Goal: Answer question/provide support: Share knowledge or assist other users

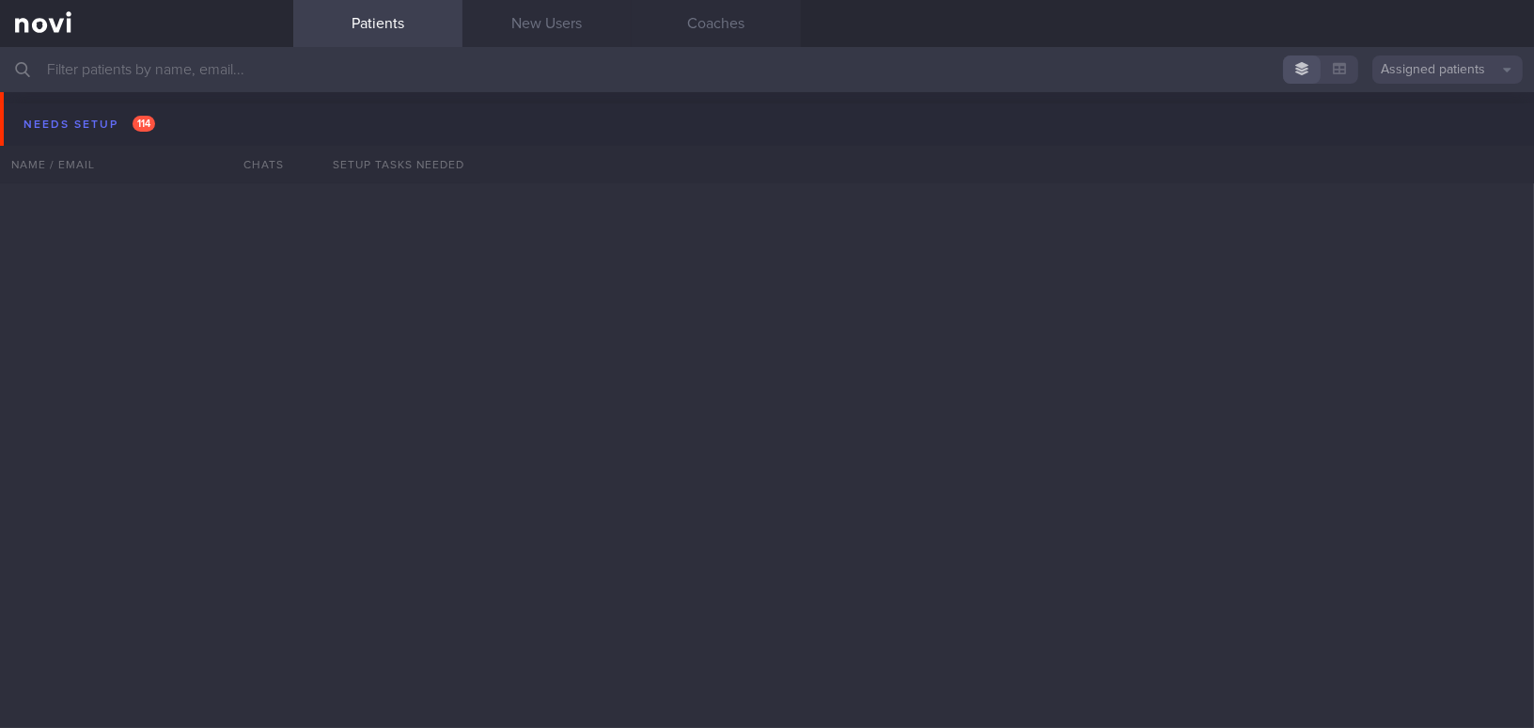
scroll to position [10515, 0]
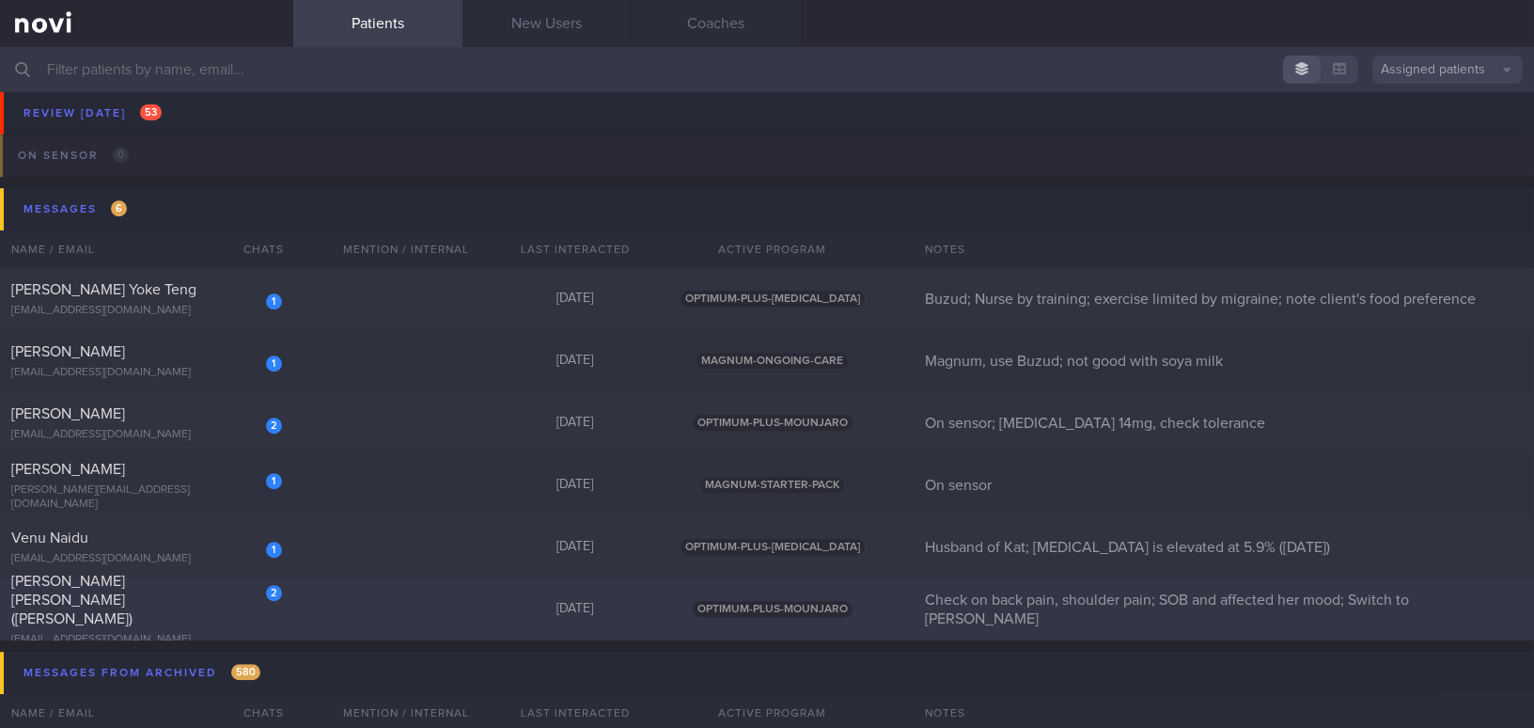
click at [105, 597] on span "[PERSON_NAME] [PERSON_NAME] ([PERSON_NAME])" at bounding box center [71, 600] width 121 height 53
select select "10"
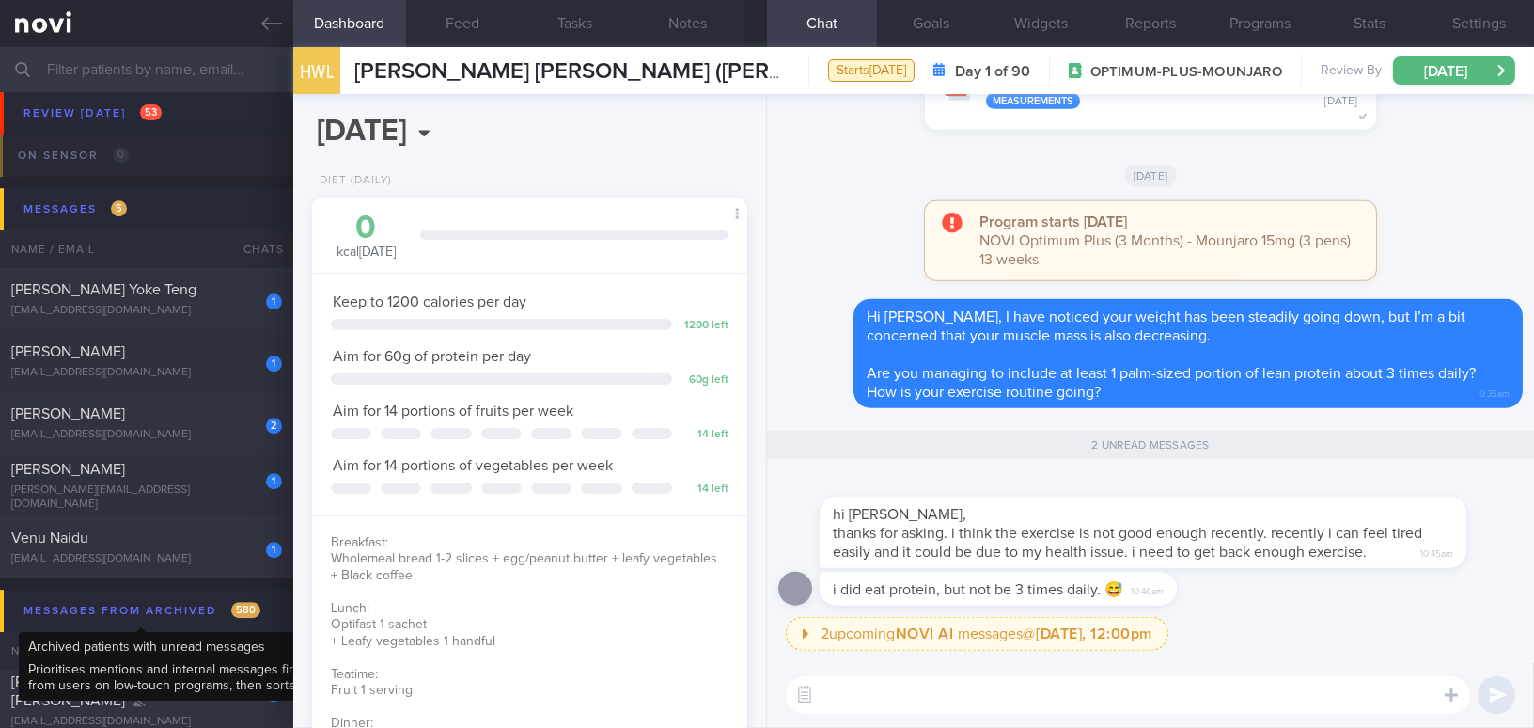
scroll to position [220, 388]
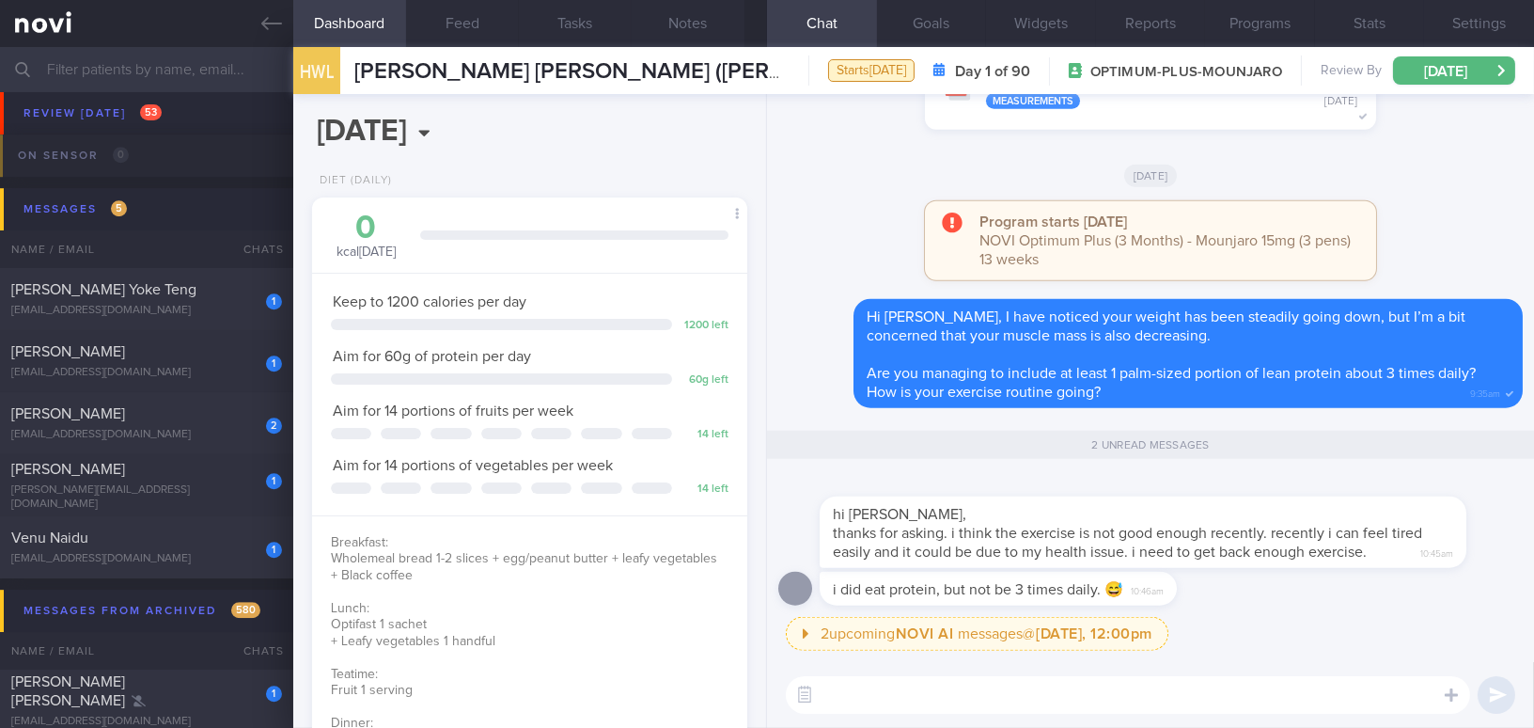
click at [919, 702] on textarea at bounding box center [1128, 695] width 684 height 38
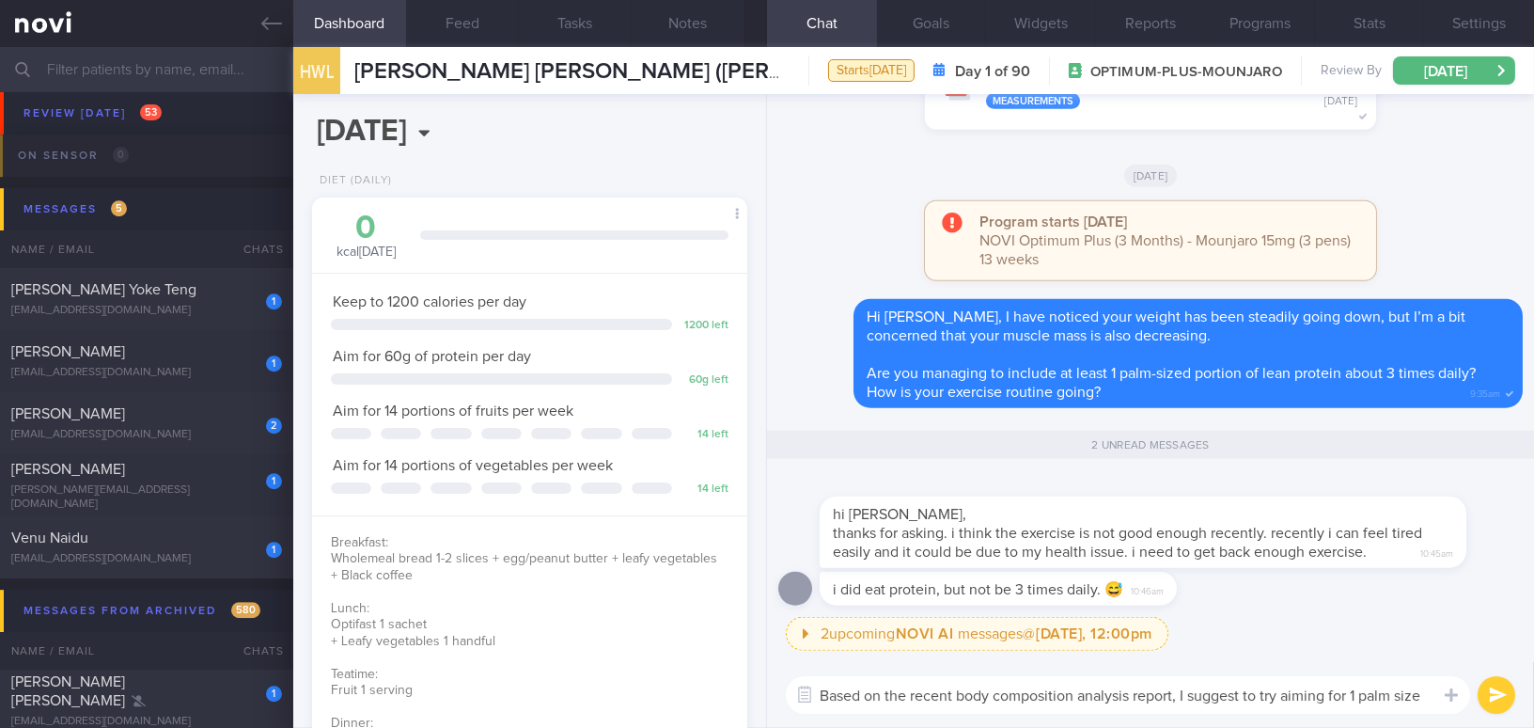
scroll to position [0, 0]
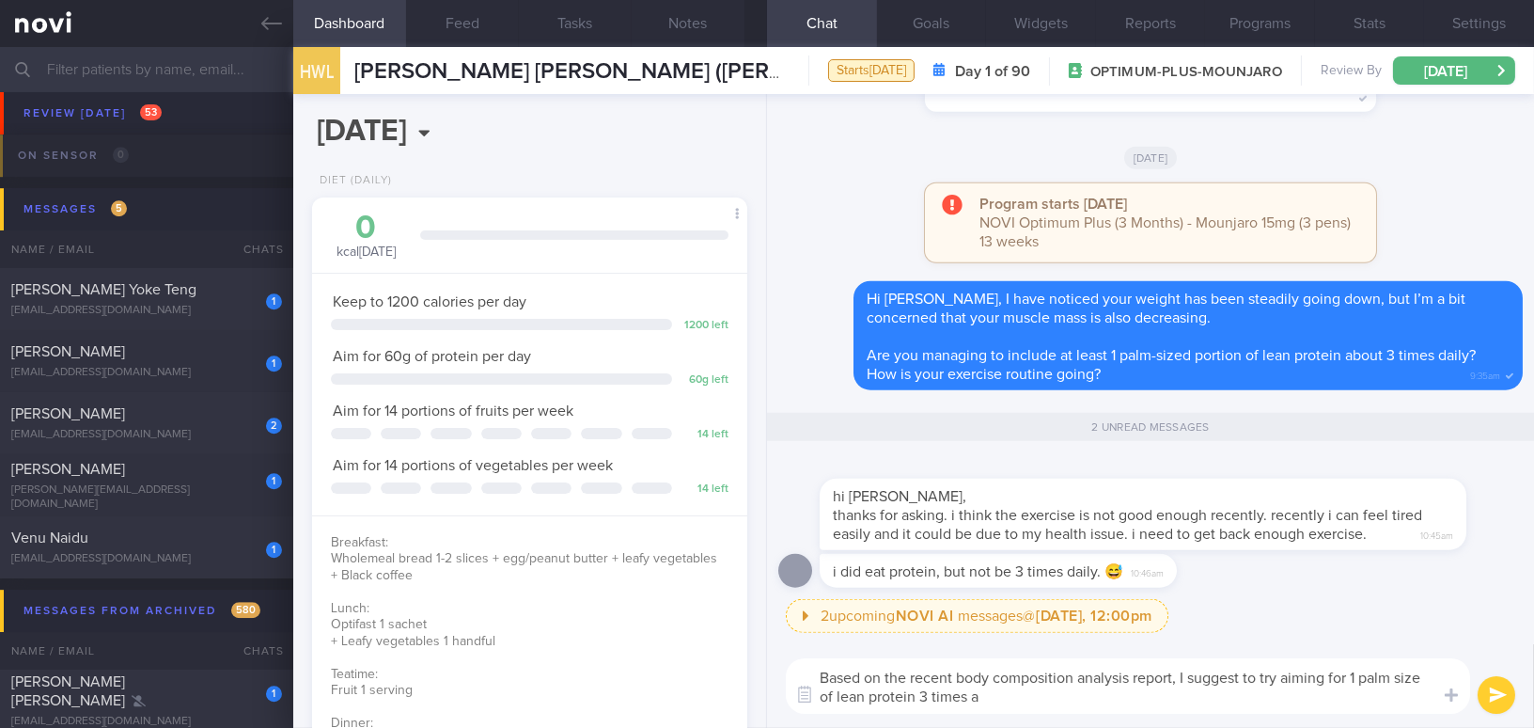
click at [1183, 676] on textarea "Based on the recent body composition analysis report, I suggest to try aiming f…" at bounding box center [1128, 685] width 684 height 55
drag, startPoint x: 1183, startPoint y: 678, endPoint x: 750, endPoint y: 663, distance: 432.8
click at [750, 663] on div "Dashboard Feed Tasks Notes Chat 2 Goals Widgets Reports Programs Stats Settings…" at bounding box center [913, 387] width 1241 height 681
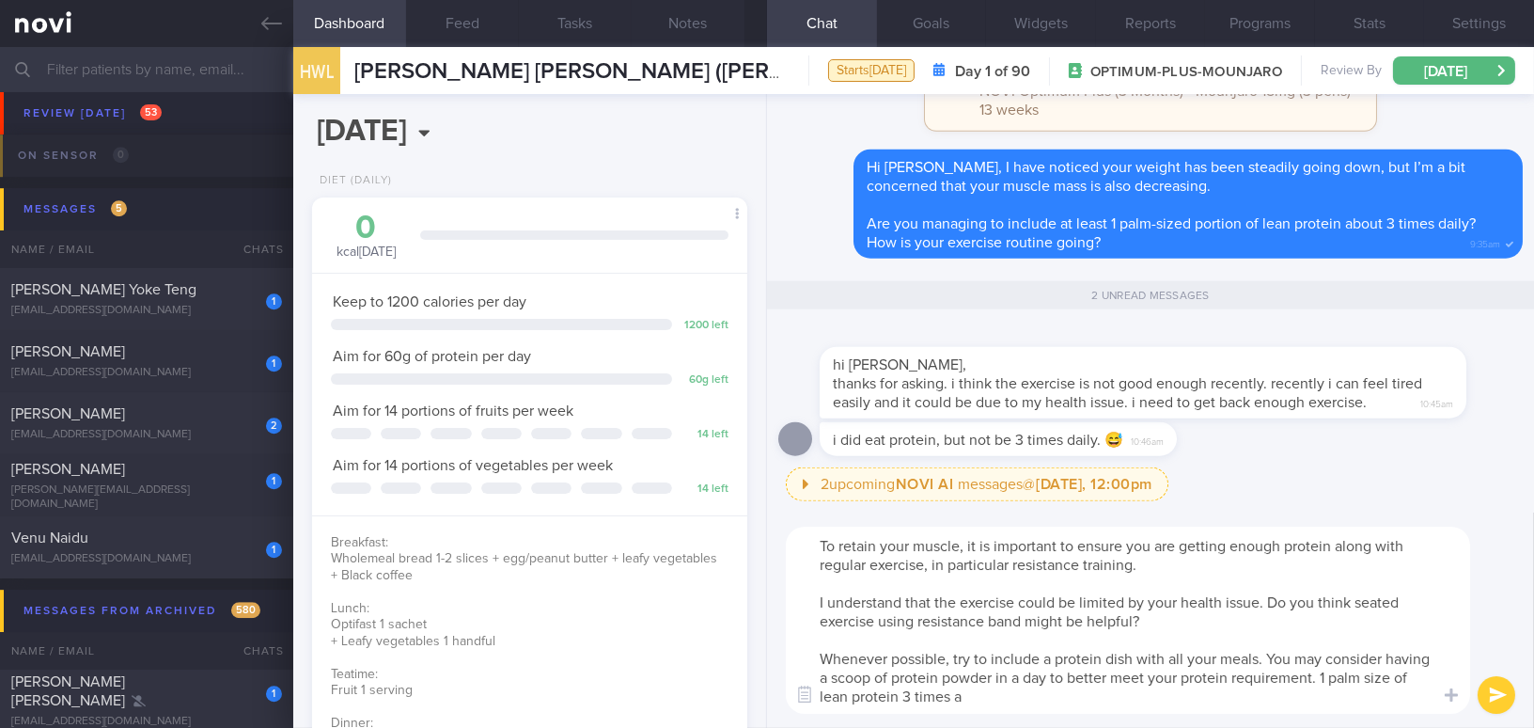
drag, startPoint x: 1322, startPoint y: 679, endPoint x: 1417, endPoint y: 721, distance: 104.0
click at [1417, 721] on div "To retain your muscle, it is important to ensure you are getting enough protein…" at bounding box center [1150, 619] width 767 height 215
type textarea "To retain your muscle, it is important to ensure you are getting enough protein…"
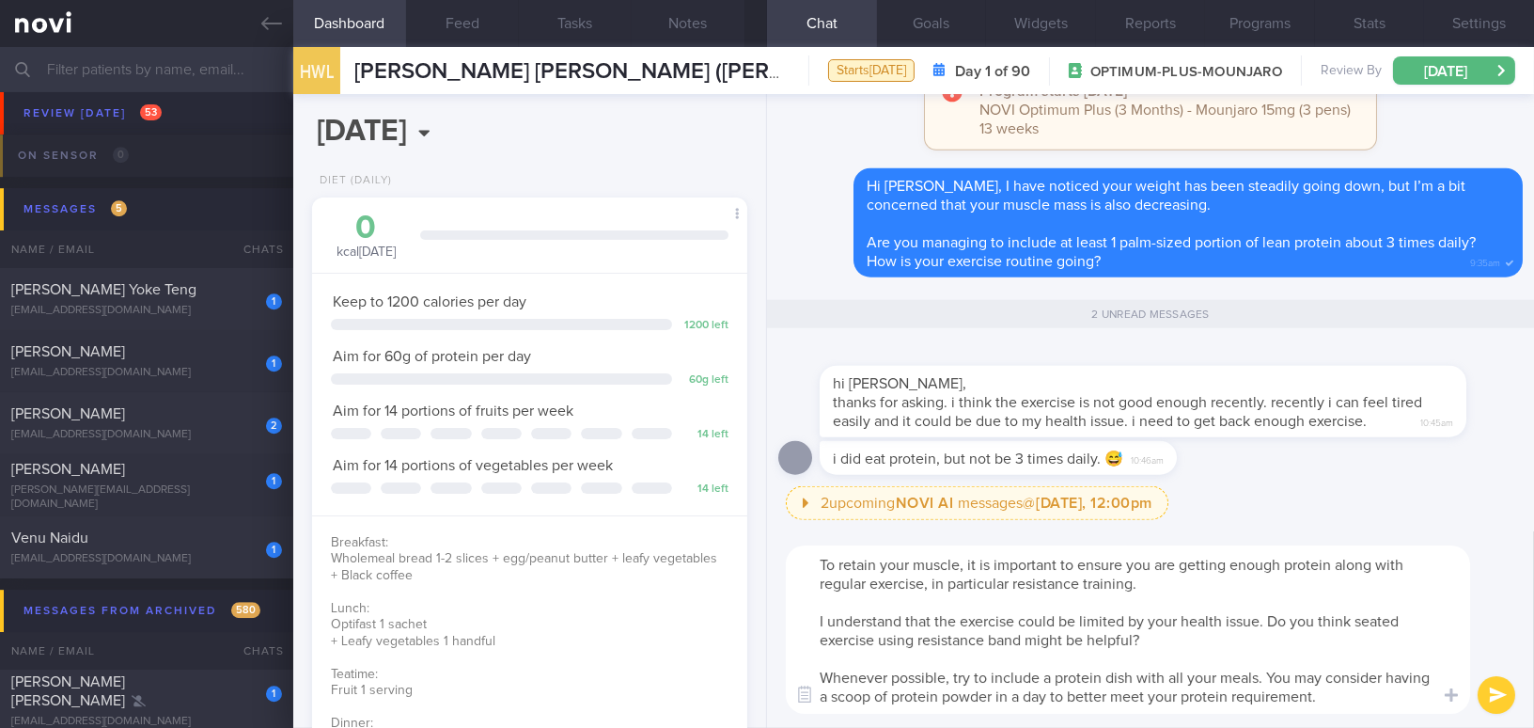
drag, startPoint x: 823, startPoint y: 561, endPoint x: 1424, endPoint y: 729, distance: 624.6
click at [1424, 727] on html "You are offline! Some functionality will be unavailable Patients New Users Coac…" at bounding box center [767, 364] width 1534 height 728
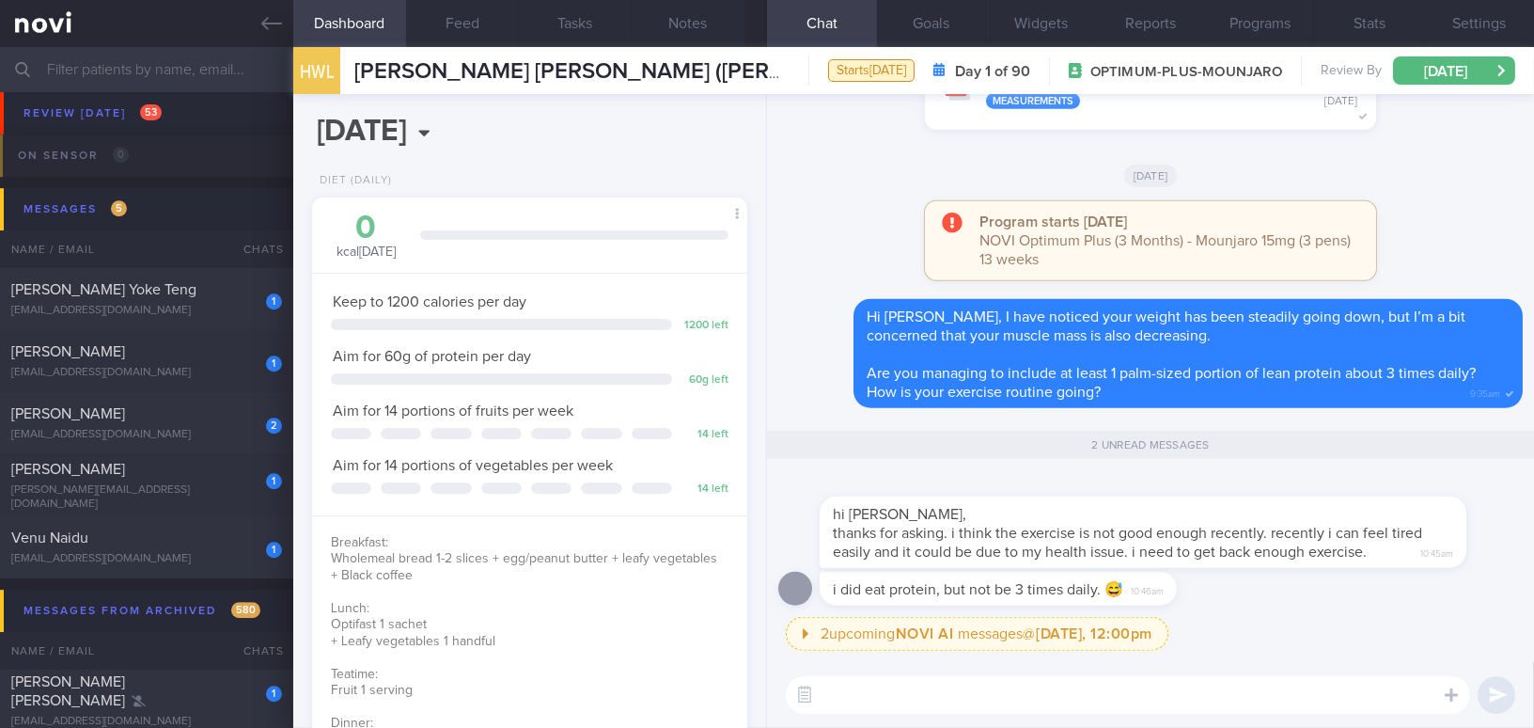
paste textarea "To retain your muscle, it’s important to get enough protein along with regular …"
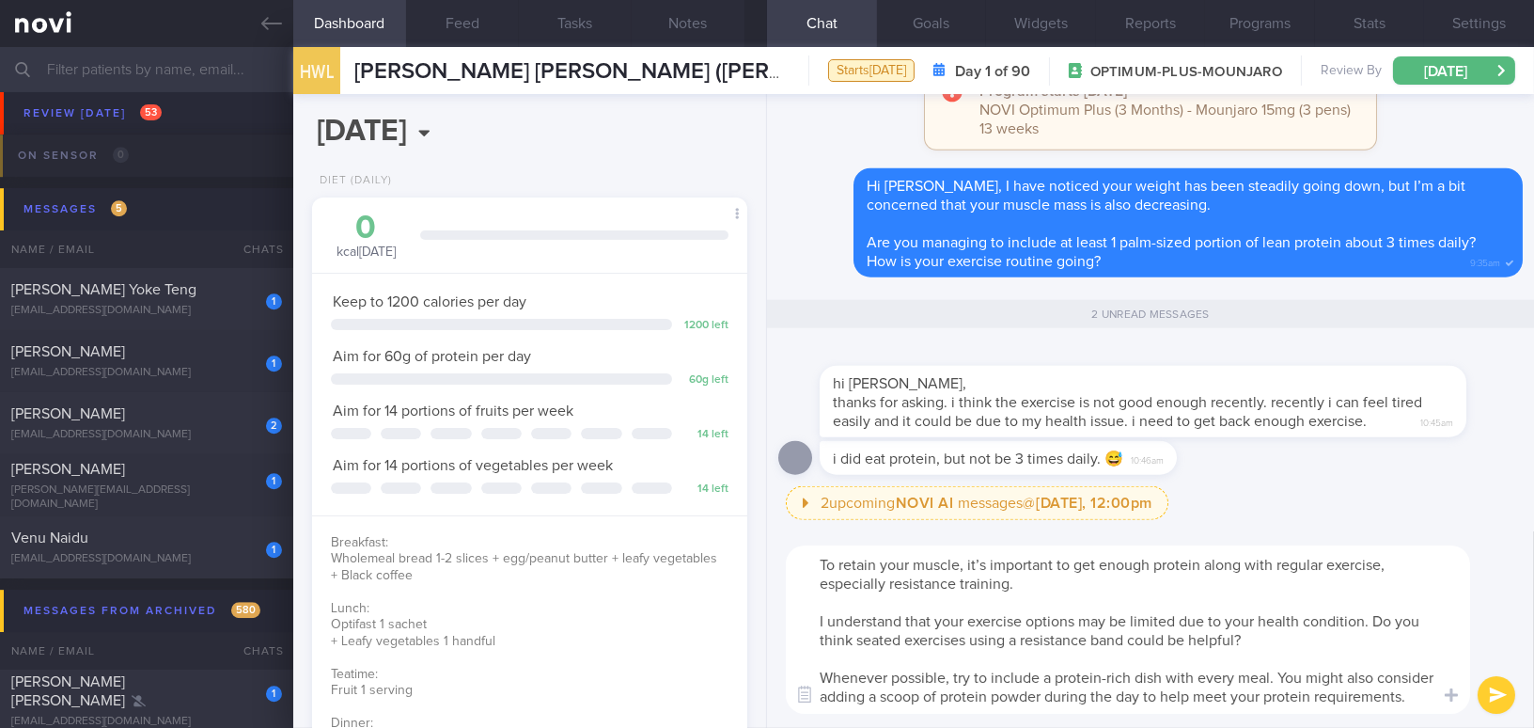
click at [814, 563] on textarea "To retain your muscle, it’s important to get enough protein along with regular …" at bounding box center [1128, 629] width 684 height 168
click at [1055, 564] on textarea "Hi [PERSON_NAME], to retain your muscle, it’s important to get enough protein a…" at bounding box center [1128, 629] width 684 height 168
drag, startPoint x: 1025, startPoint y: 619, endPoint x: 1125, endPoint y: 619, distance: 100.6
click at [1125, 619] on textarea "Hi [PERSON_NAME], to retain your muscle, it is important to get enough protein …" at bounding box center [1128, 629] width 684 height 168
drag, startPoint x: 1284, startPoint y: 613, endPoint x: 1335, endPoint y: 630, distance: 53.5
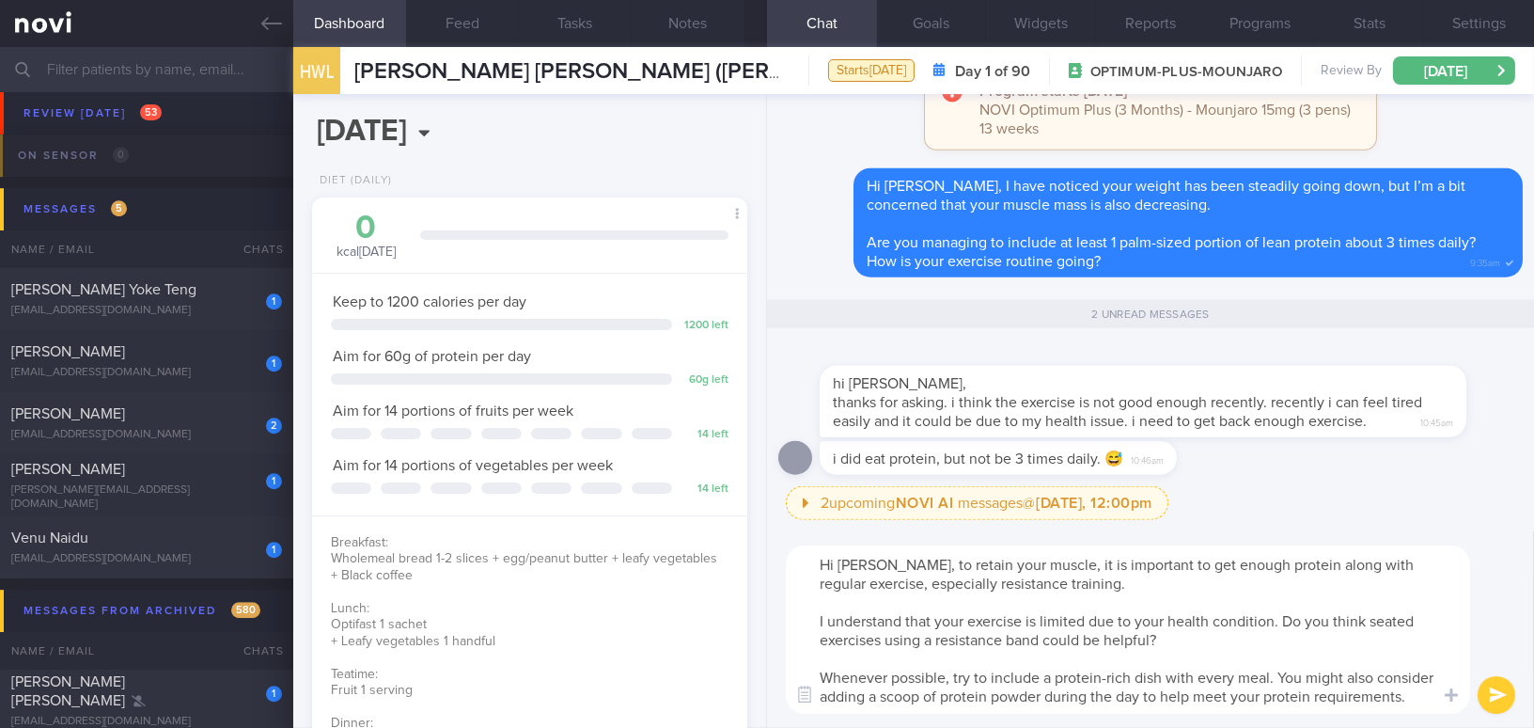
click at [1335, 630] on textarea "Hi [PERSON_NAME], to retain your muscle, it is important to get enough protein …" at bounding box center [1128, 629] width 684 height 168
click at [1283, 628] on textarea "Hi [PERSON_NAME], to retain your muscle, it is important to get enough protein …" at bounding box center [1128, 629] width 684 height 168
drag, startPoint x: 1282, startPoint y: 624, endPoint x: 1303, endPoint y: 639, distance: 25.6
click at [1303, 639] on textarea "Hi [PERSON_NAME], to retain your muscle, it is important to get enough protein …" at bounding box center [1128, 629] width 684 height 168
paste textarea "feel you could manage seated exercises with a resistance band better"
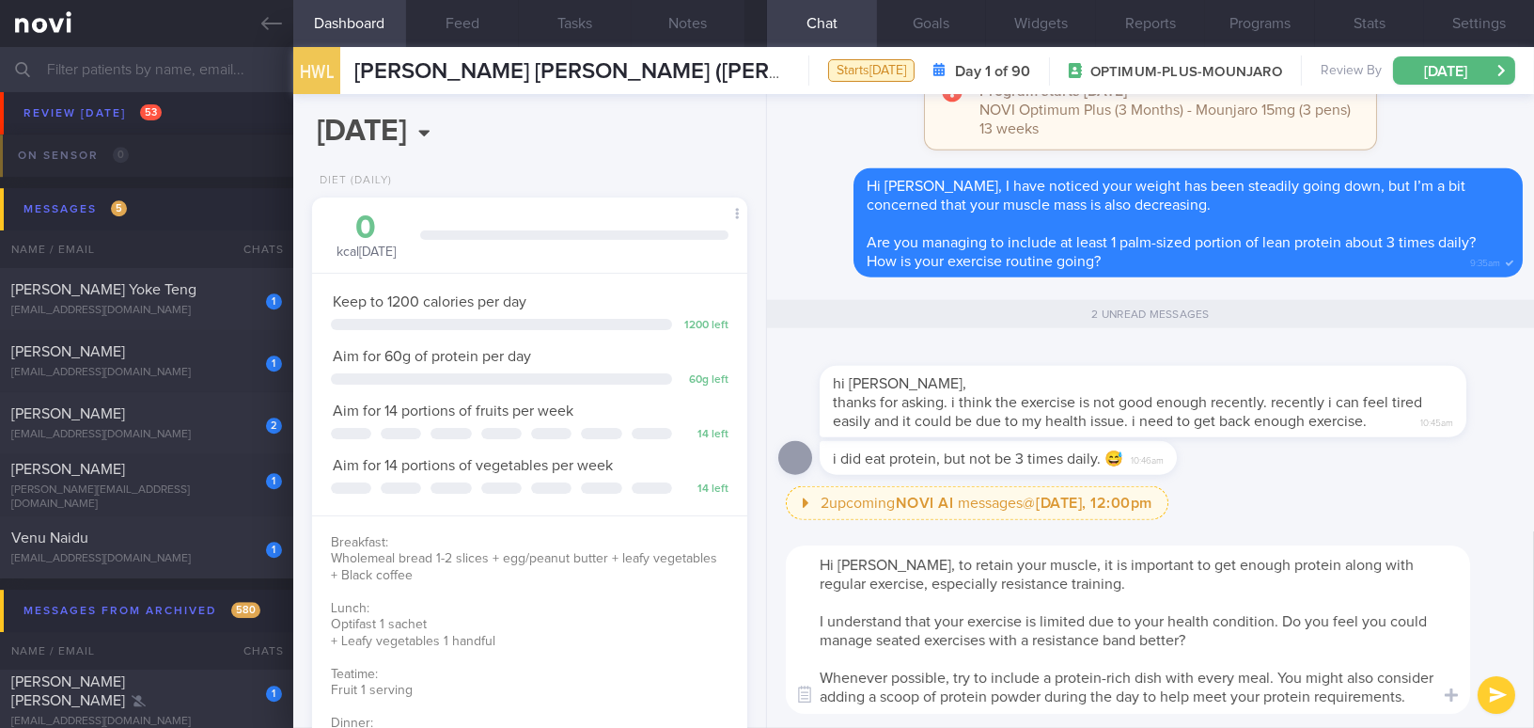
scroll to position [18, 0]
type textarea "Hi [PERSON_NAME], to retain your muscle, it is important to get enough protein …"
click at [1509, 688] on button "submit" at bounding box center [1497, 695] width 38 height 38
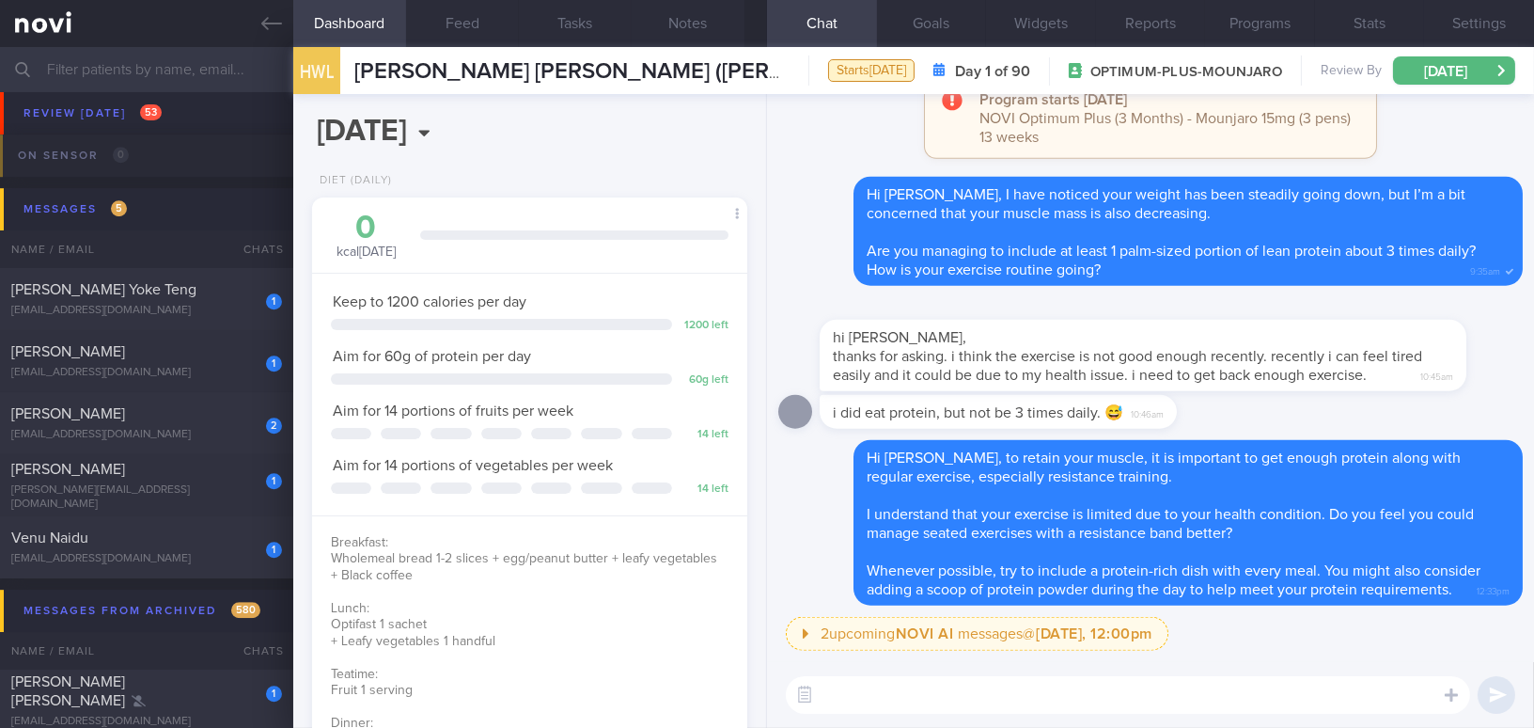
scroll to position [0, 0]
click at [271, 27] on icon at bounding box center [271, 23] width 21 height 21
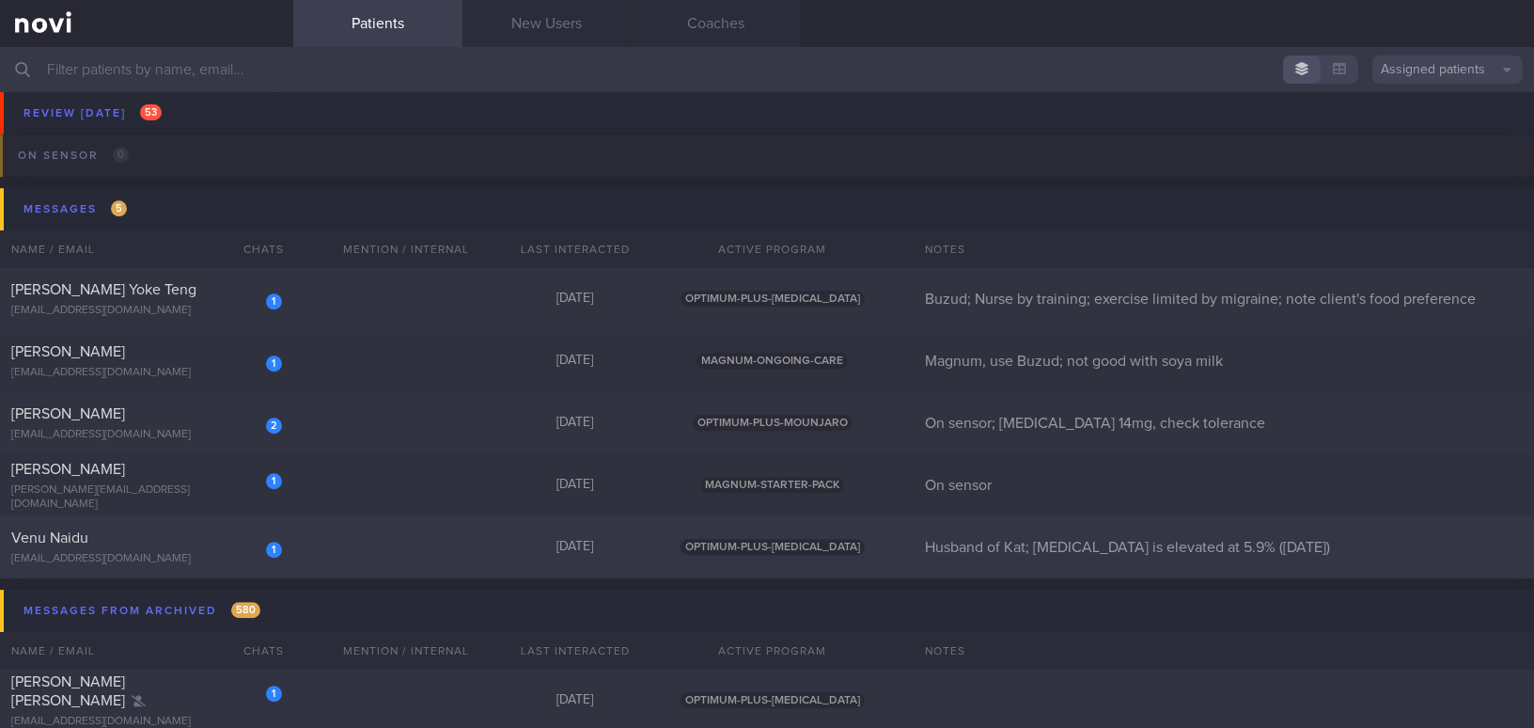
click at [141, 537] on div "Venu Naidu" at bounding box center [144, 537] width 266 height 19
select select "9"
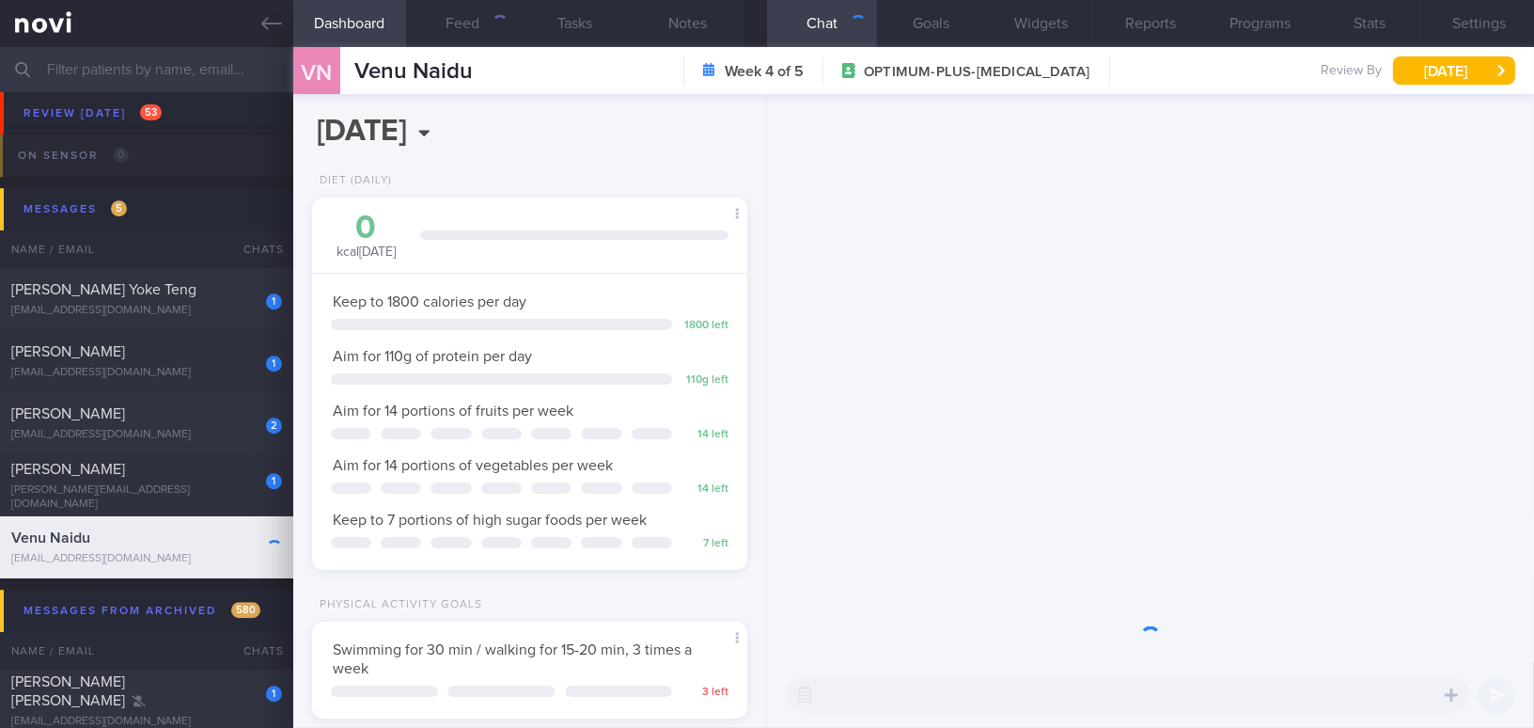
scroll to position [221, 388]
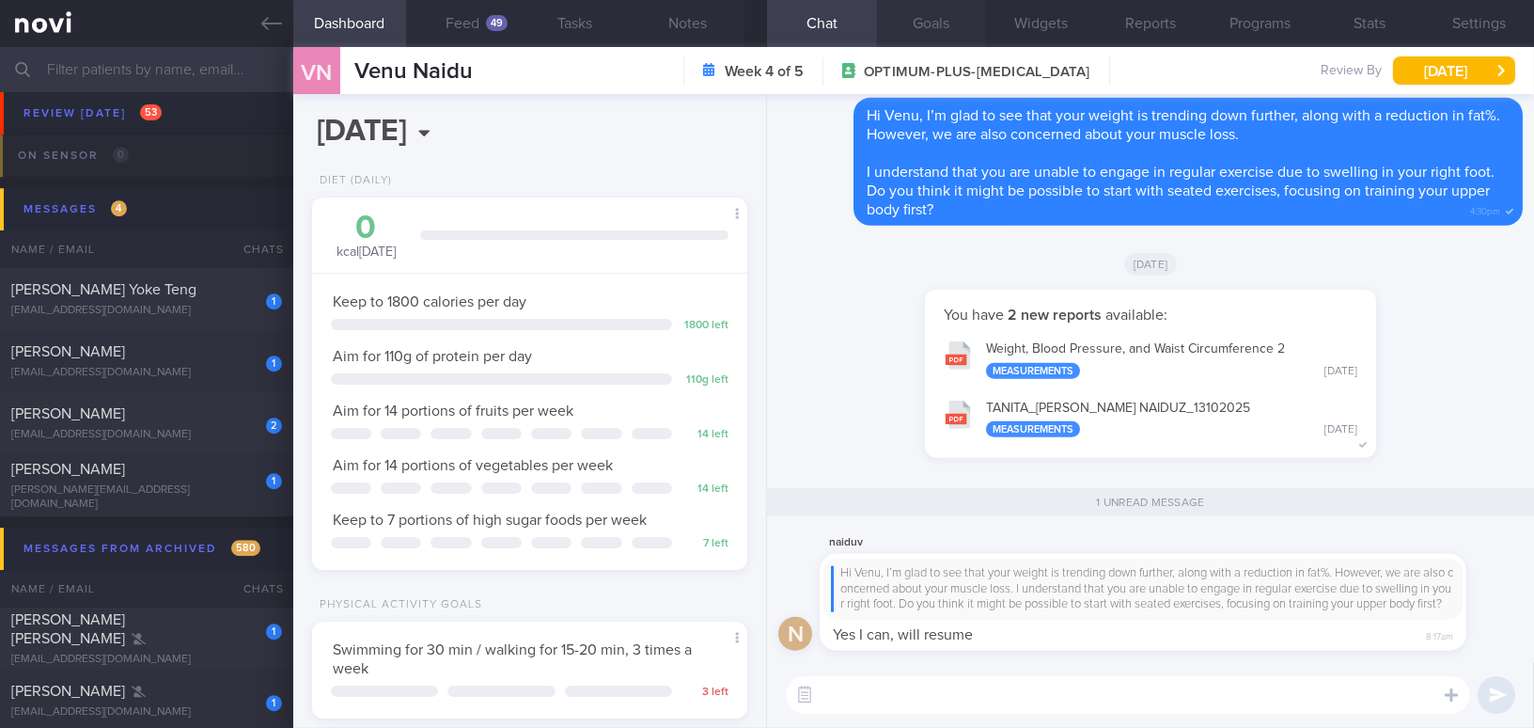
click at [929, 24] on button "Goals" at bounding box center [932, 23] width 110 height 47
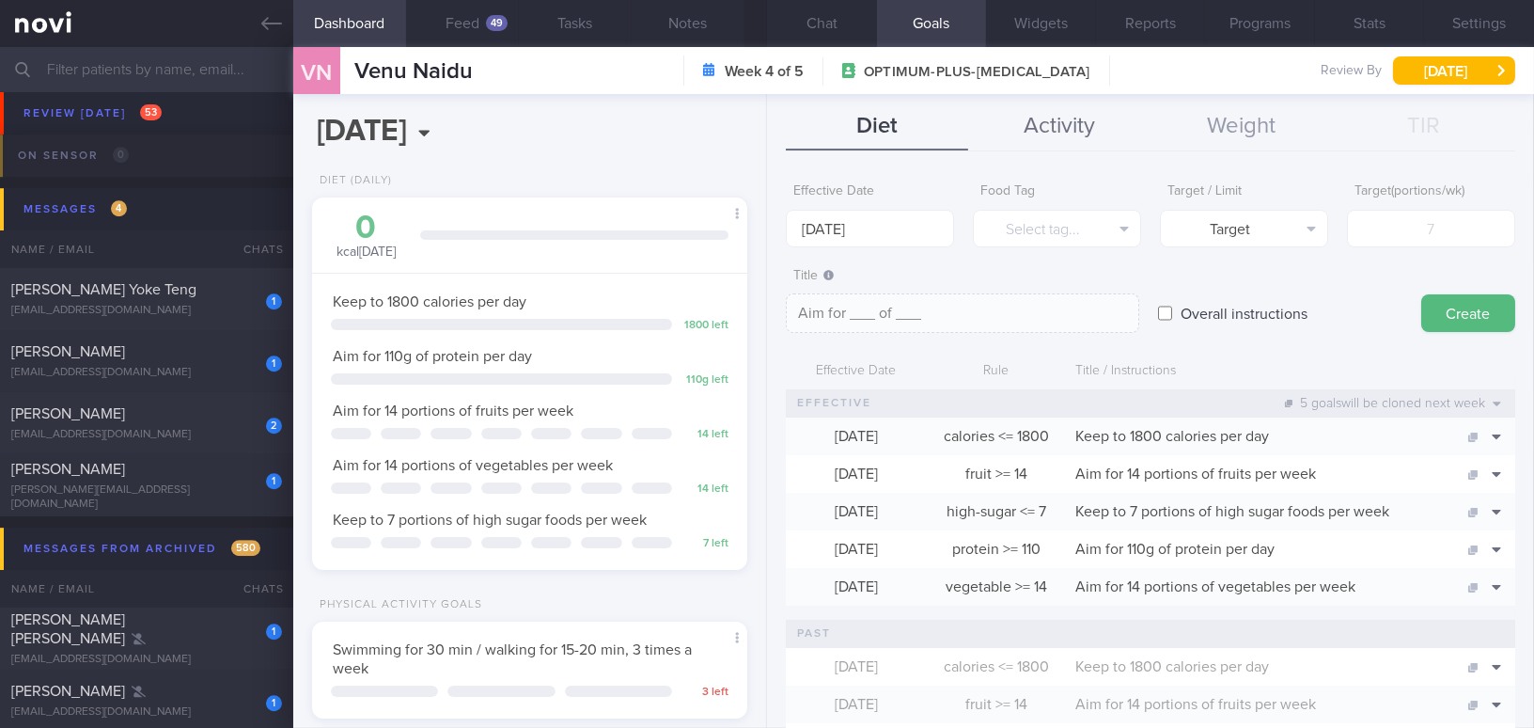
click at [1073, 130] on button "Activity" at bounding box center [1059, 126] width 182 height 47
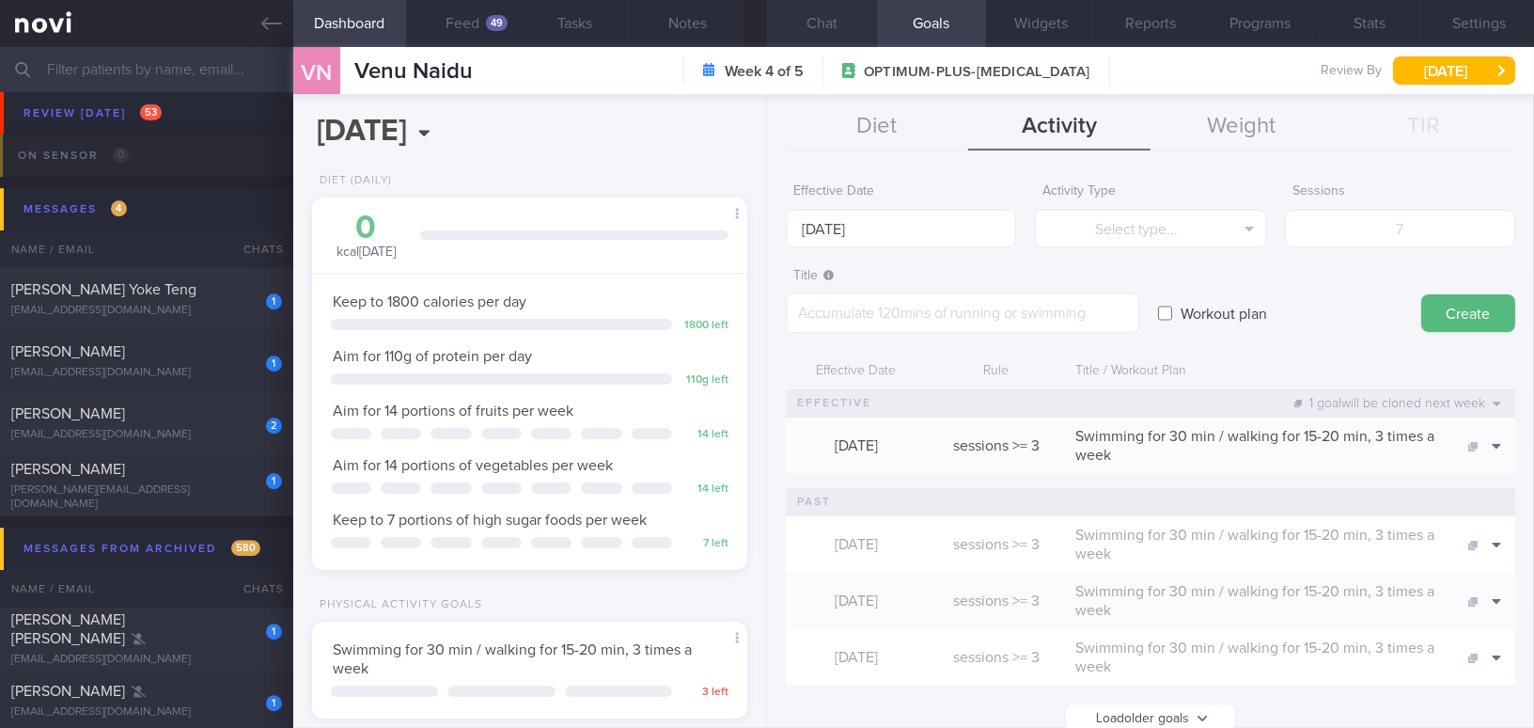
click at [825, 16] on button "Chat" at bounding box center [822, 23] width 110 height 47
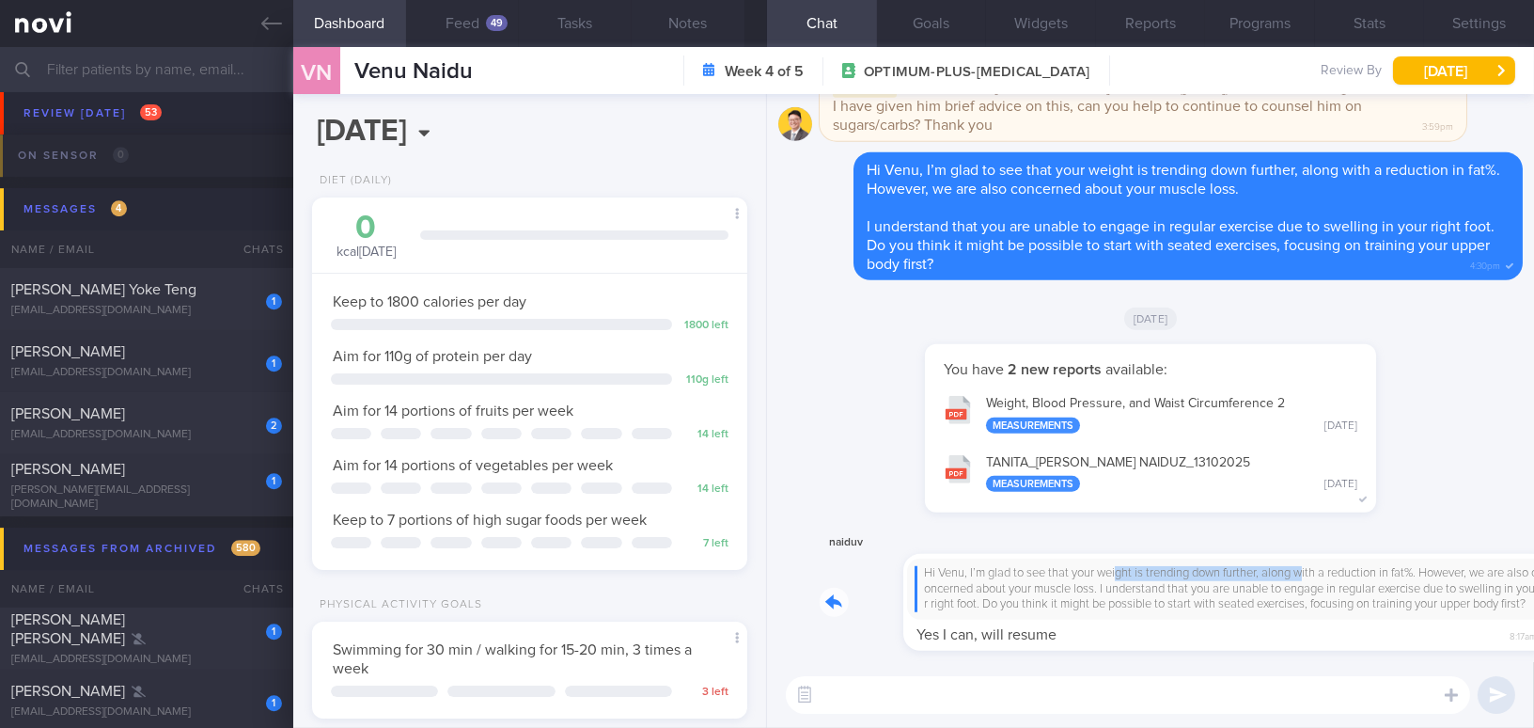
drag, startPoint x: 1038, startPoint y: 555, endPoint x: 1229, endPoint y: 560, distance: 190.9
click at [1229, 560] on div "naiduv Hi [PERSON_NAME], I’m glad to see that your weight is trending down furt…" at bounding box center [1171, 590] width 703 height 119
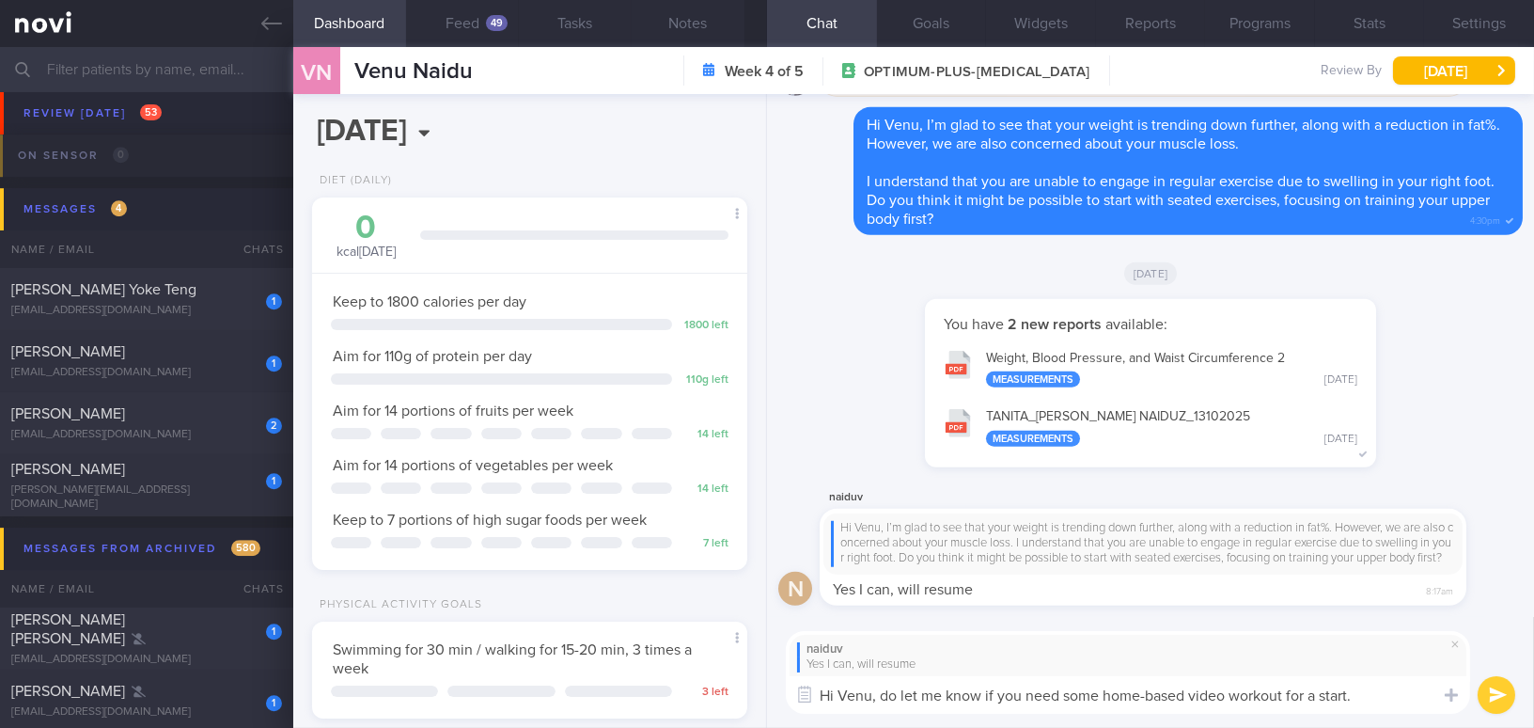
drag, startPoint x: 879, startPoint y: 698, endPoint x: 1410, endPoint y: 700, distance: 531.2
click at [1410, 700] on textarea "Hi Venu, do let me know if you need some home-based video workout for a start." at bounding box center [1128, 695] width 684 height 38
click at [953, 711] on textarea "Hi Venu, do let me know if you need some home-based video workout for a start." at bounding box center [1128, 695] width 684 height 38
drag, startPoint x: 881, startPoint y: 697, endPoint x: 1360, endPoint y: 700, distance: 478.6
click at [1360, 700] on textarea "Hi Venu, do let me know if you need some home-based video workout for a start." at bounding box center [1128, 695] width 684 height 38
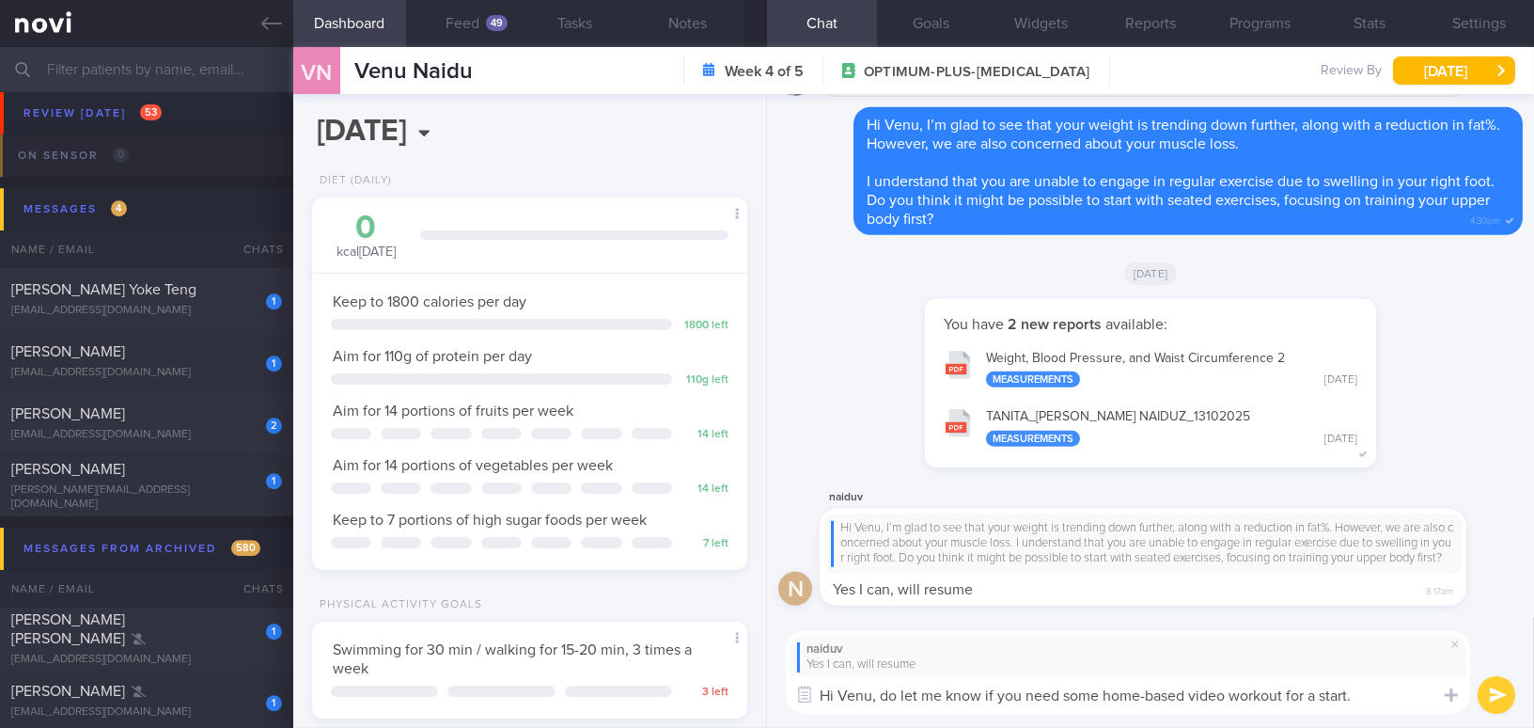
paste textarea "Do let me know if you’d like some home-based workout videos to get started—I ca…"
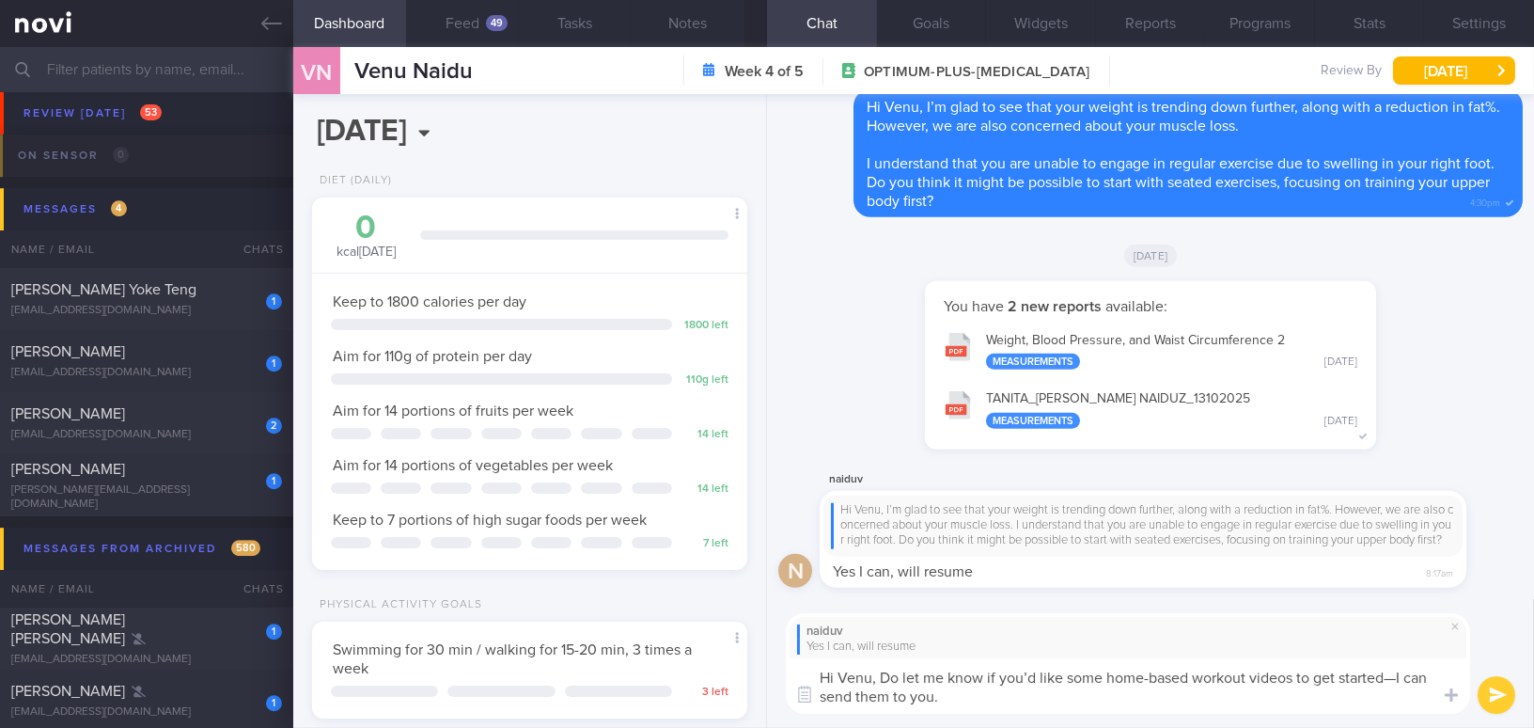
click at [889, 677] on textarea "Hi Venu, Do let me know if you’d like some home-based workout videos to get sta…" at bounding box center [1128, 685] width 684 height 55
click at [1028, 679] on textarea "Hi Venu, do let me know if you’d like some home-based workout videos to get sta…" at bounding box center [1128, 685] width 684 height 55
click at [1427, 680] on textarea "Hi Venu, do let me know if you would like some home-based workout videos to get…" at bounding box center [1128, 685] width 684 height 55
type textarea "Hi Venu, do let me know if you would like some home-based workout videos to get…"
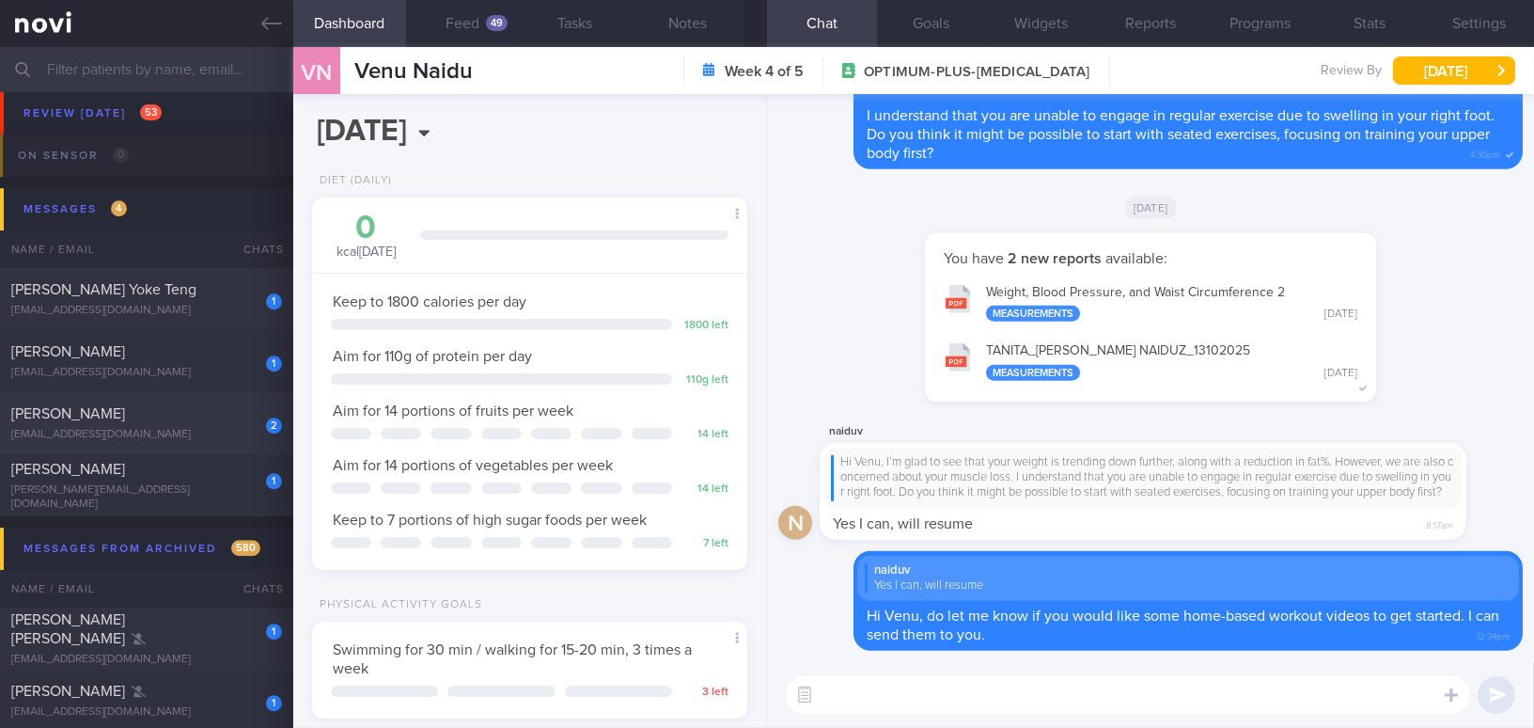
click at [173, 410] on div "[PERSON_NAME]" at bounding box center [144, 413] width 266 height 19
type input "On sensor; [MEDICAL_DATA] 14mg, check tolerance"
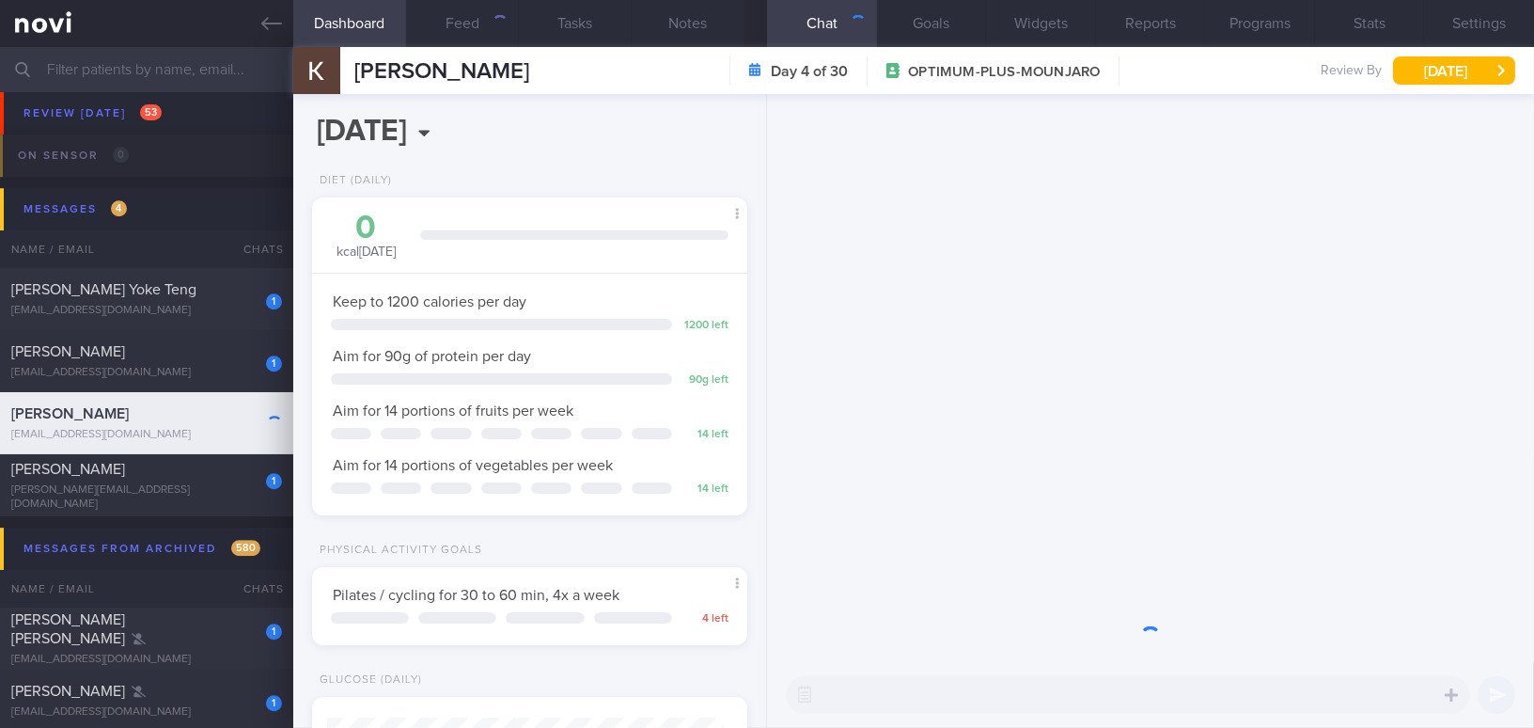
scroll to position [198, 396]
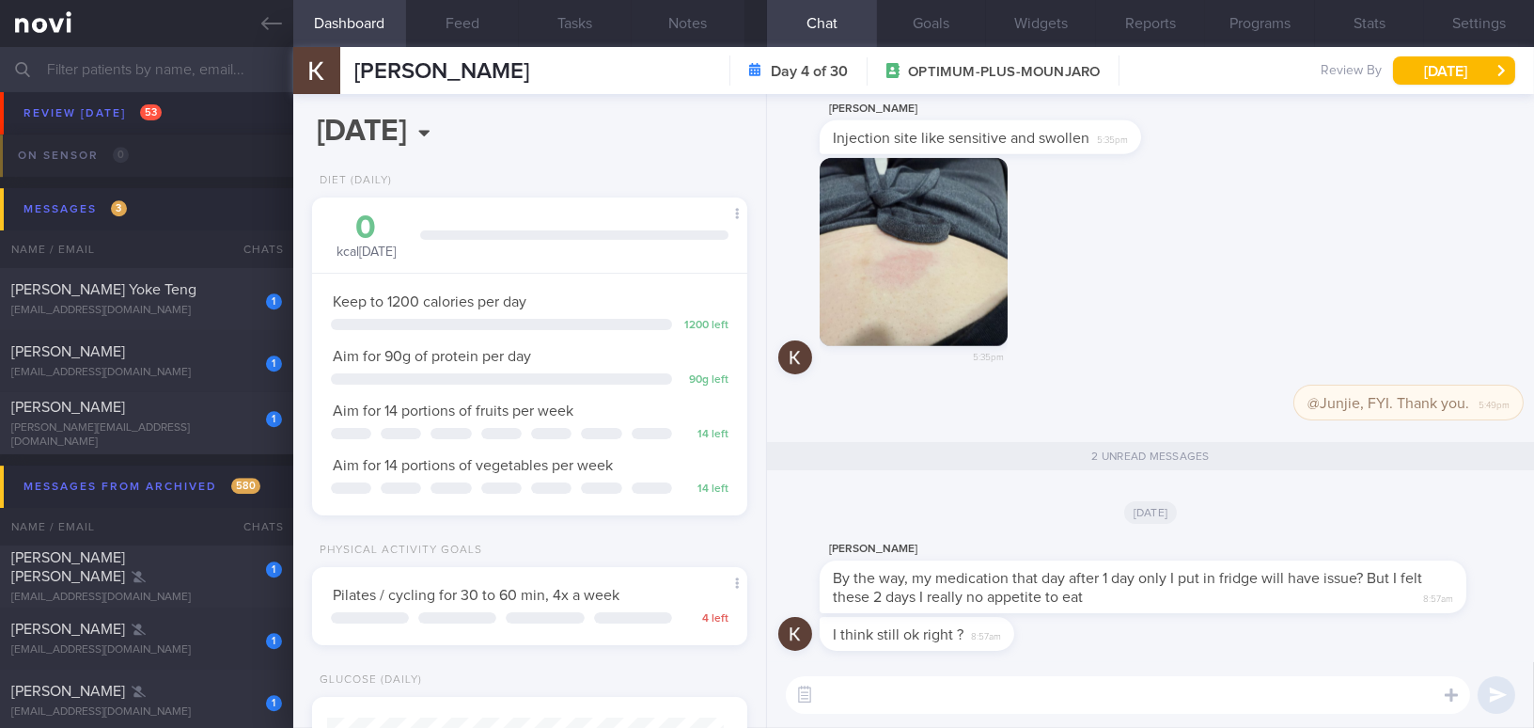
click at [1019, 714] on div "​ ​" at bounding box center [1150, 695] width 767 height 66
click at [1015, 651] on div "I think still ok right ? 8:57am" at bounding box center [1151, 639] width 745 height 45
click at [1016, 671] on div "​ ​" at bounding box center [1150, 695] width 767 height 66
click at [1017, 693] on textarea at bounding box center [1128, 695] width 684 height 38
type textarea "Hi [PERSON_NAME], my"
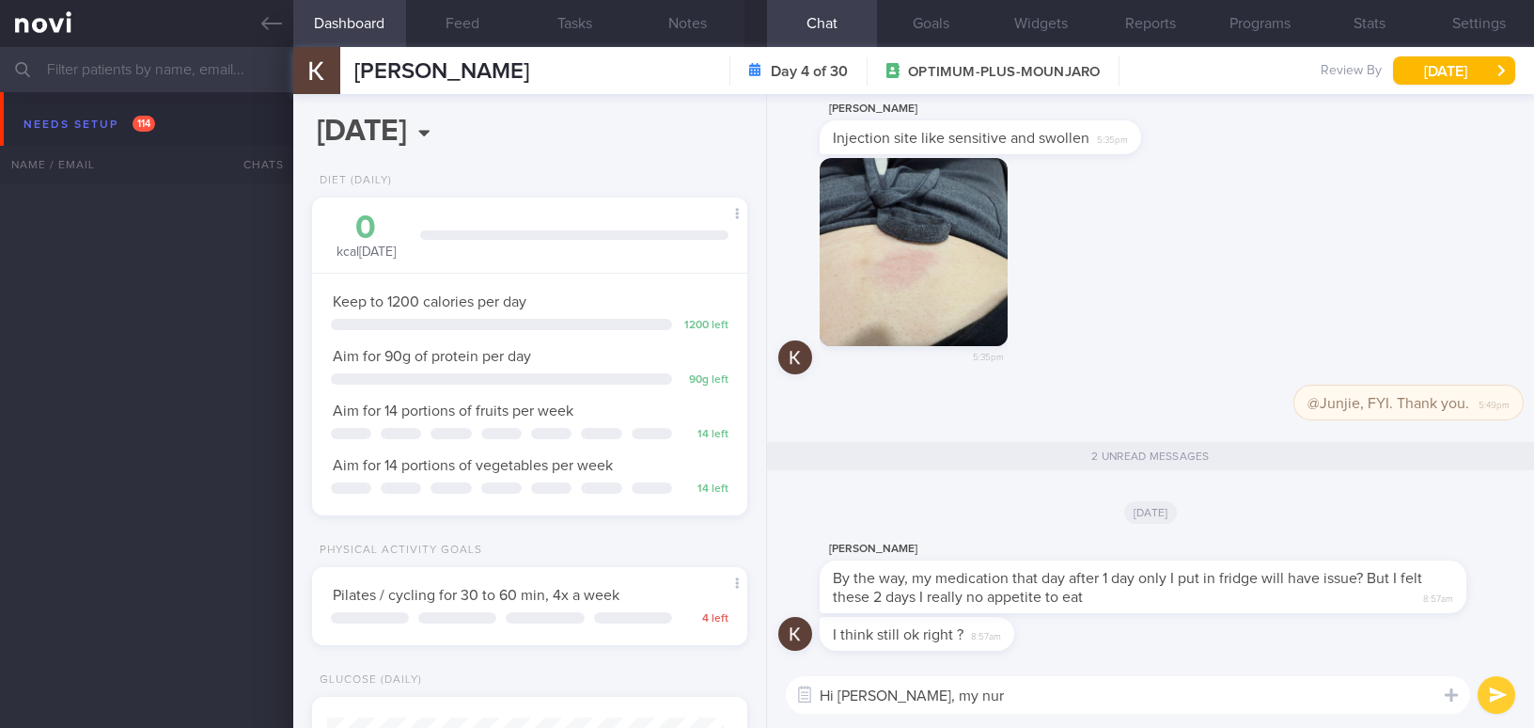
select select "9"
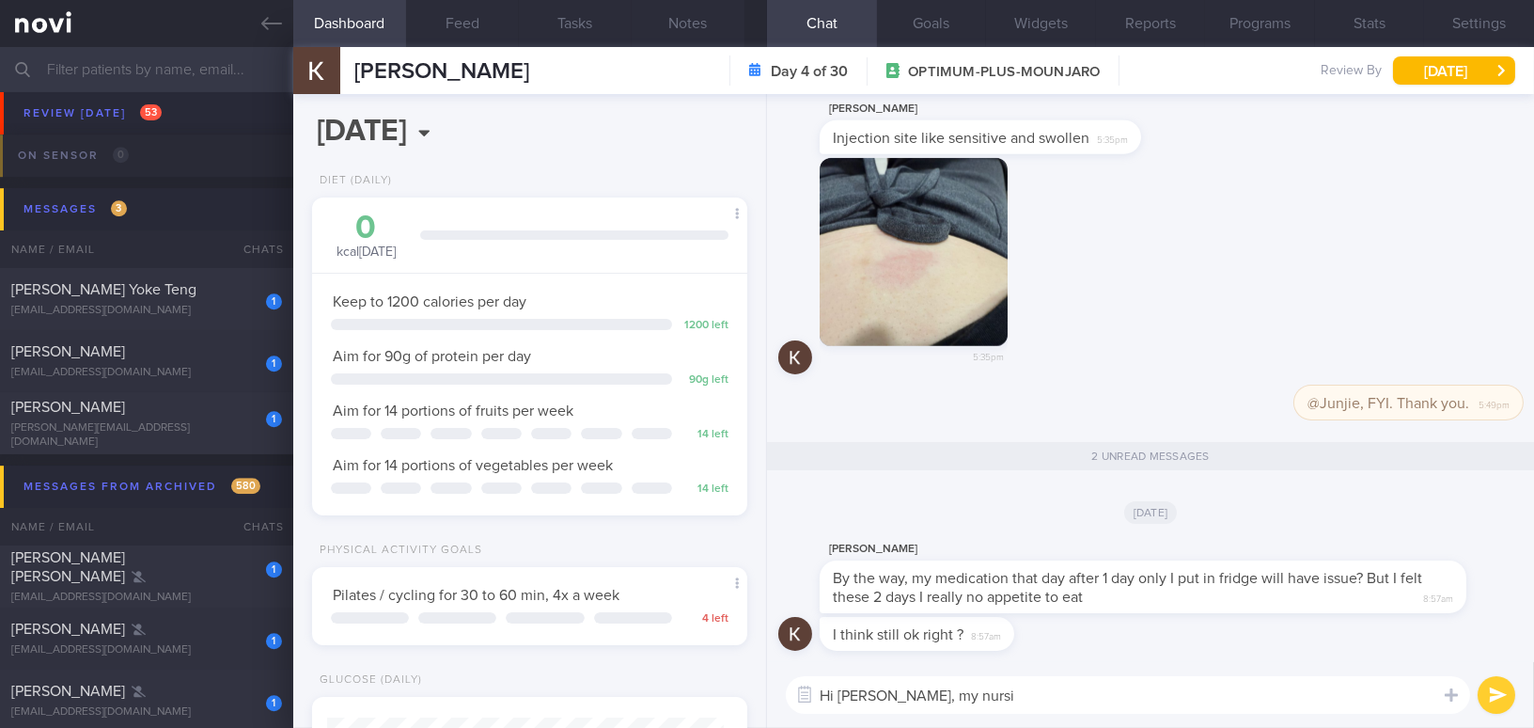
scroll to position [221, 388]
drag, startPoint x: 909, startPoint y: 696, endPoint x: 1442, endPoint y: 712, distance: 533.3
click at [1442, 712] on textarea "Hi Mei Shan, my nursing colleague has been trying to call you twice! She has co…" at bounding box center [1128, 695] width 684 height 38
paste textarea "My nursing colleague has been trying to call you this morning to discuss the in…"
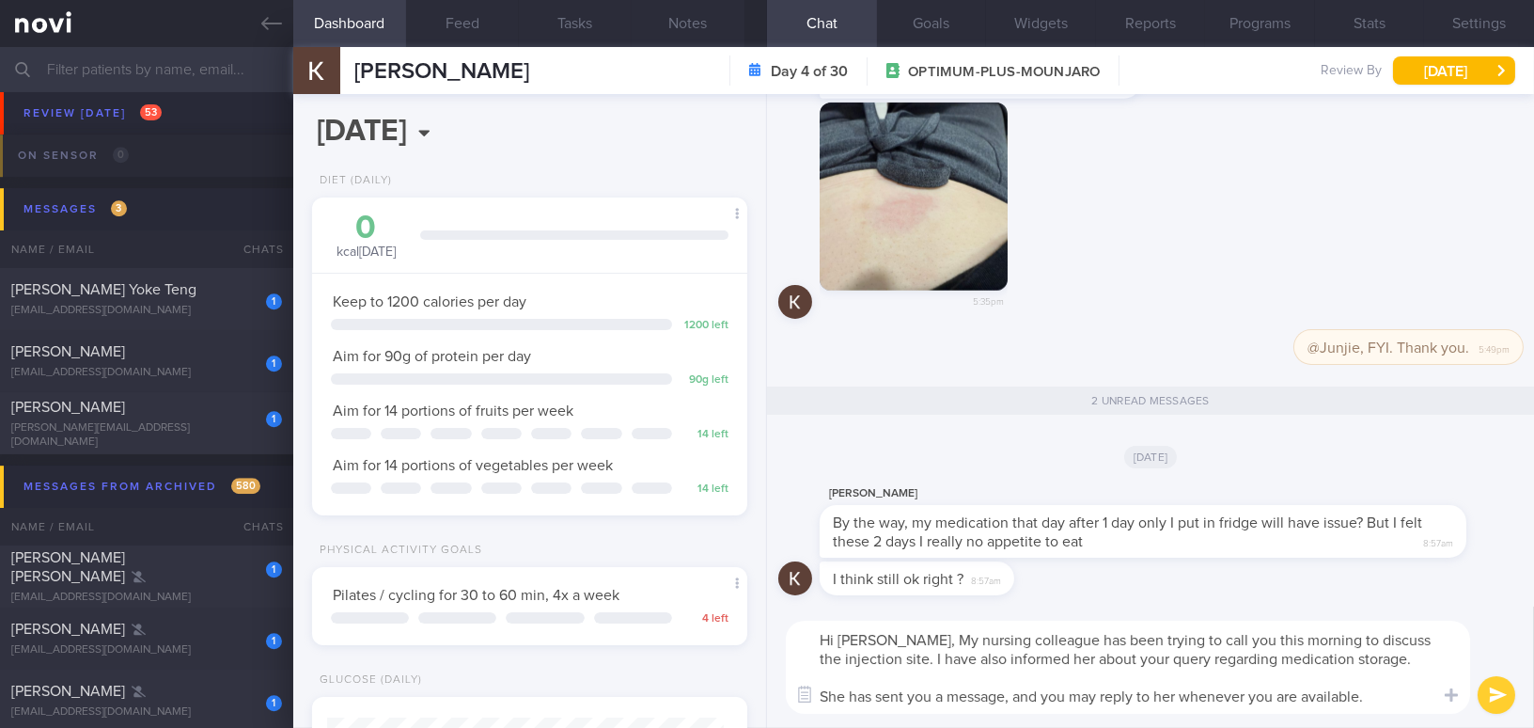
scroll to position [0, 0]
click at [919, 635] on textarea "Hi Mei Shan, My nursing colleague has been trying to call you this morning to d…" at bounding box center [1128, 667] width 684 height 93
drag, startPoint x: 1330, startPoint y: 638, endPoint x: 1401, endPoint y: 637, distance: 70.5
click at [1401, 637] on textarea "Hi Mei Shan, my nursing colleague has been trying to call you this morning to d…" at bounding box center [1128, 667] width 684 height 93
drag, startPoint x: 848, startPoint y: 657, endPoint x: 934, endPoint y: 653, distance: 85.7
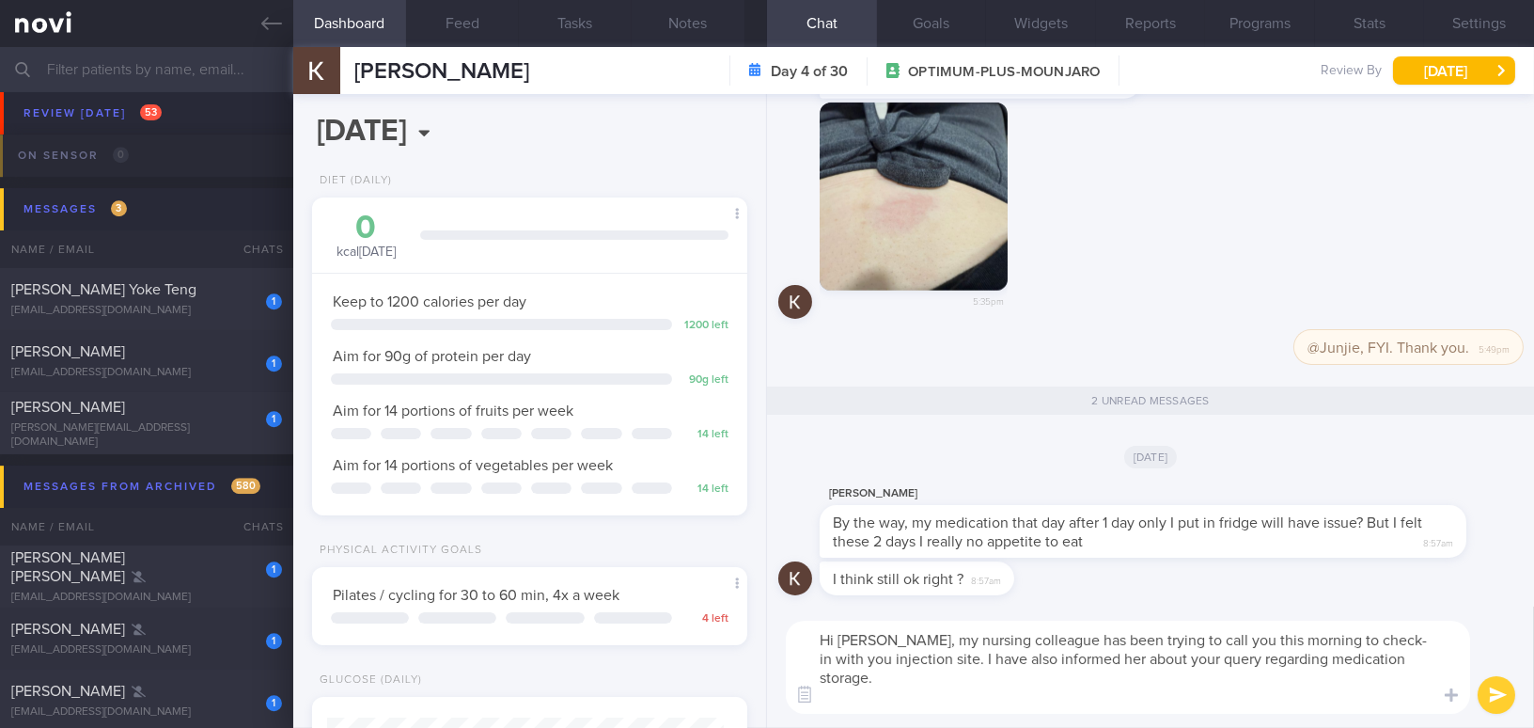
click at [934, 653] on textarea "Hi Mei Shan, my nursing colleague has been trying to call you this morning to c…" at bounding box center [1128, 667] width 684 height 93
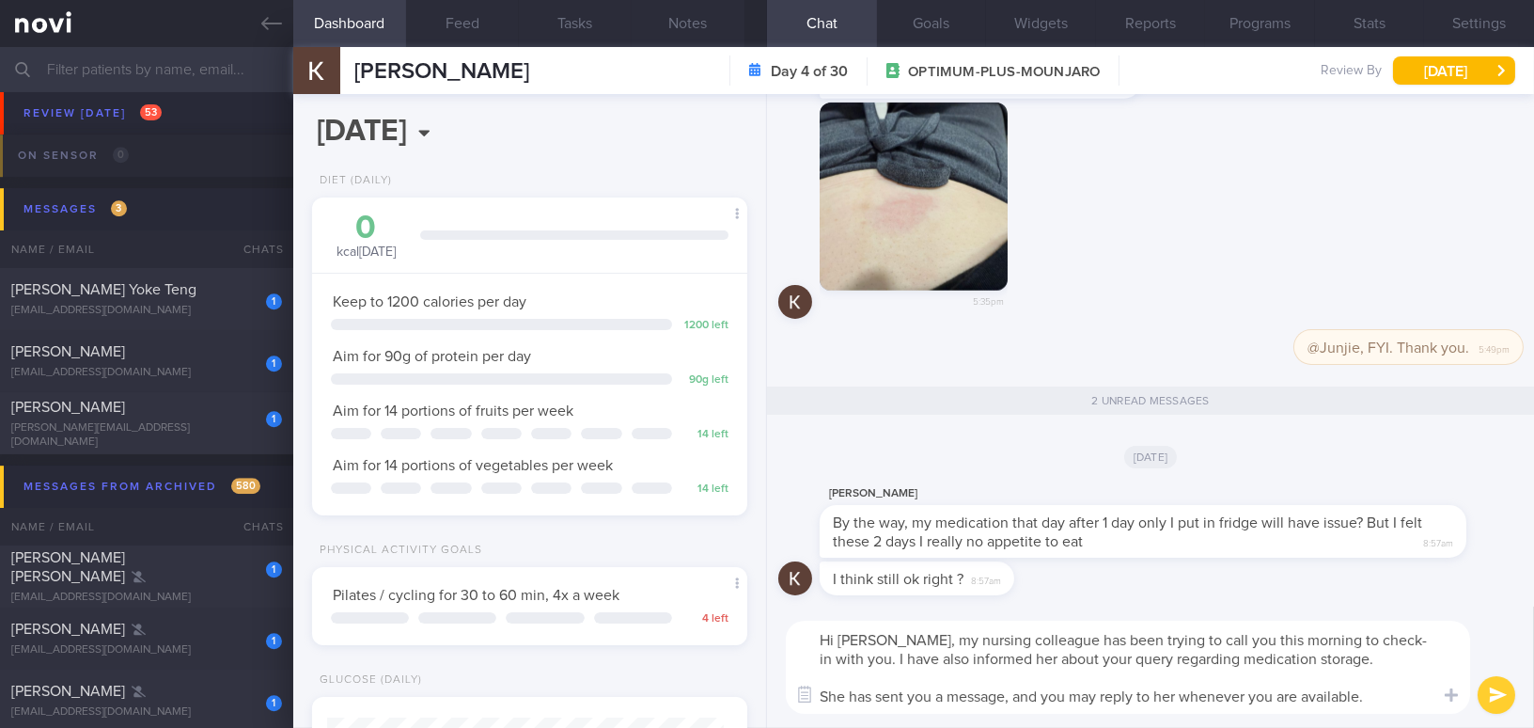
drag, startPoint x: 1179, startPoint y: 696, endPoint x: 1246, endPoint y: 693, distance: 66.8
click at [1246, 693] on textarea "Hi Mei Shan, my nursing colleague has been trying to call you this morning to c…" at bounding box center [1128, 667] width 684 height 93
type textarea "Hi Mei Shan, my nursing colleague has been trying to call you this morning to c…"
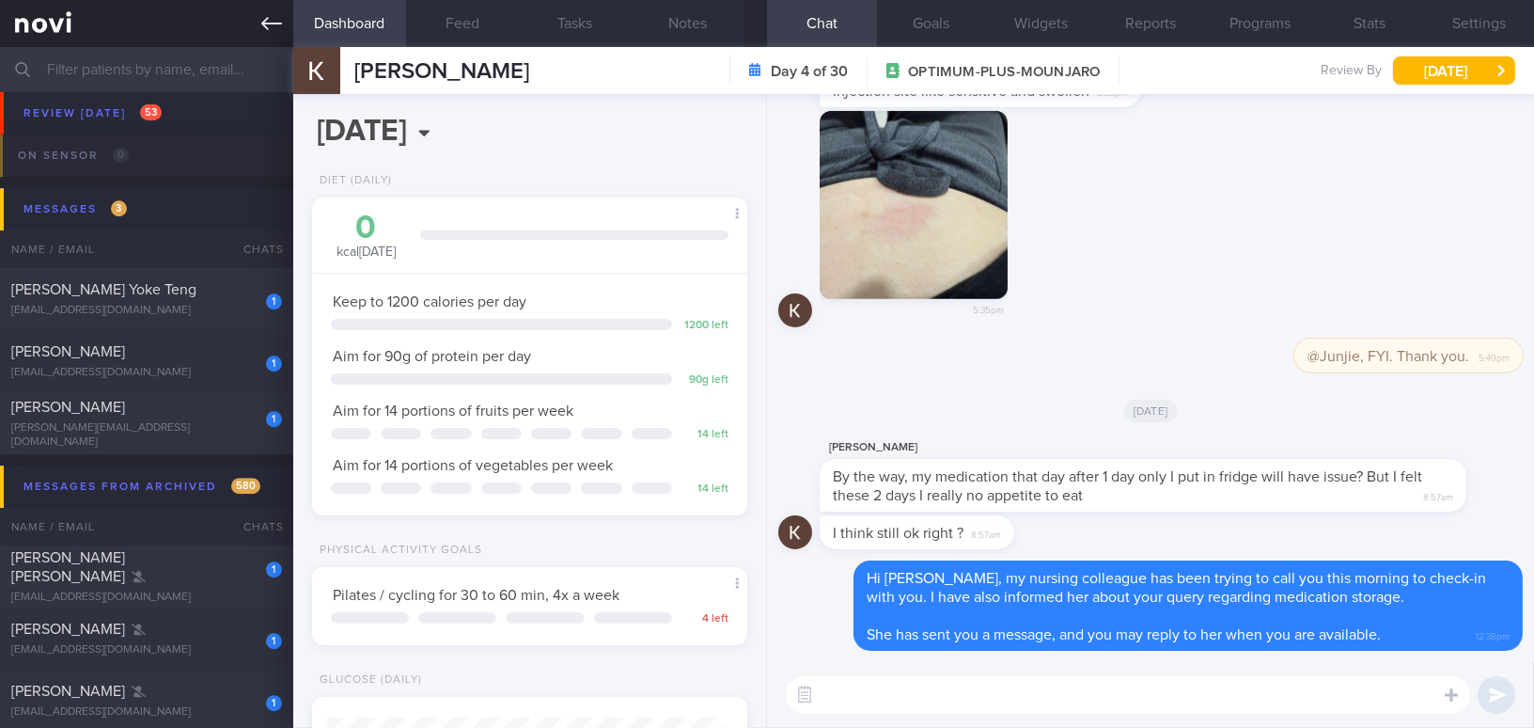
click at [268, 24] on icon at bounding box center [271, 23] width 21 height 13
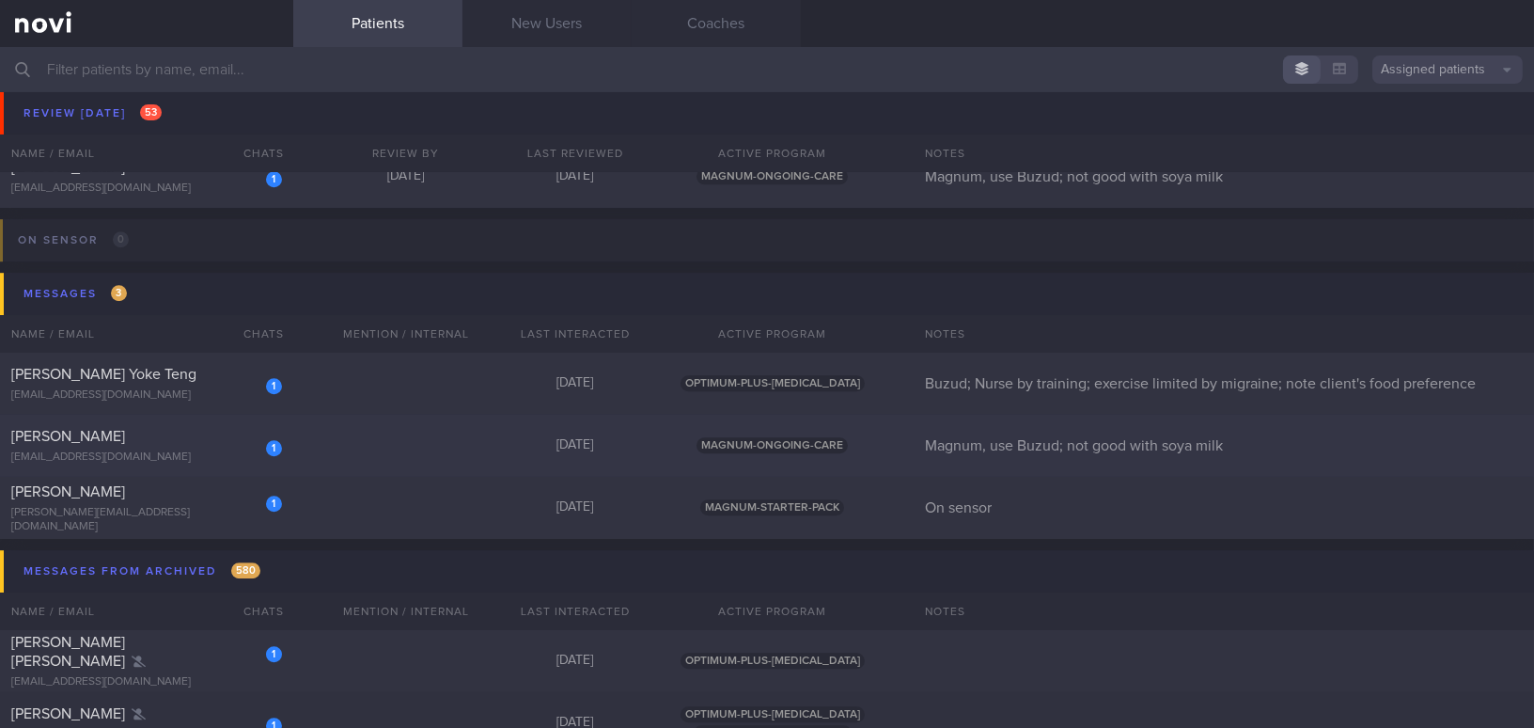
scroll to position [10429, 0]
click at [225, 443] on div "[PERSON_NAME]" at bounding box center [144, 437] width 266 height 19
select select "9"
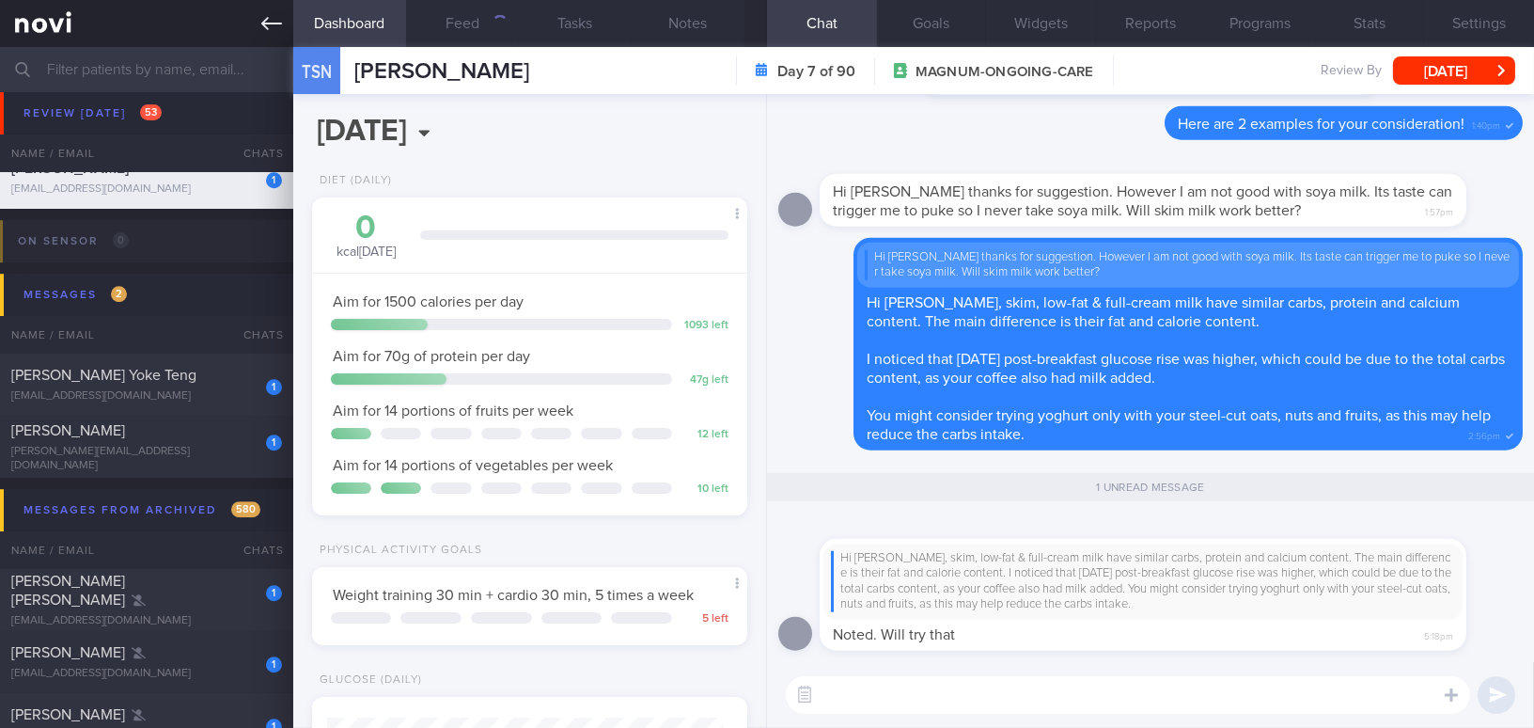
click at [269, 26] on icon at bounding box center [271, 23] width 21 height 21
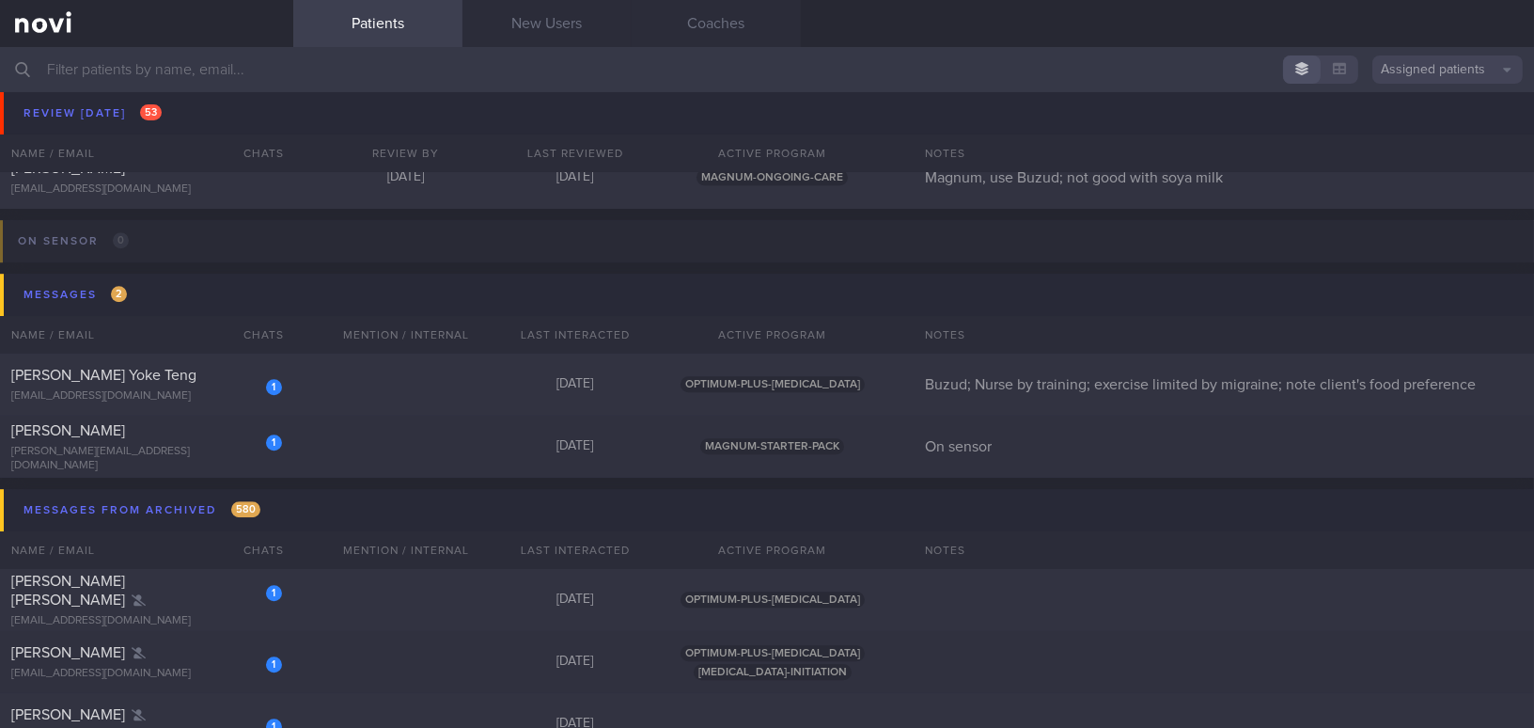
click at [242, 68] on input "text" at bounding box center [767, 69] width 1534 height 45
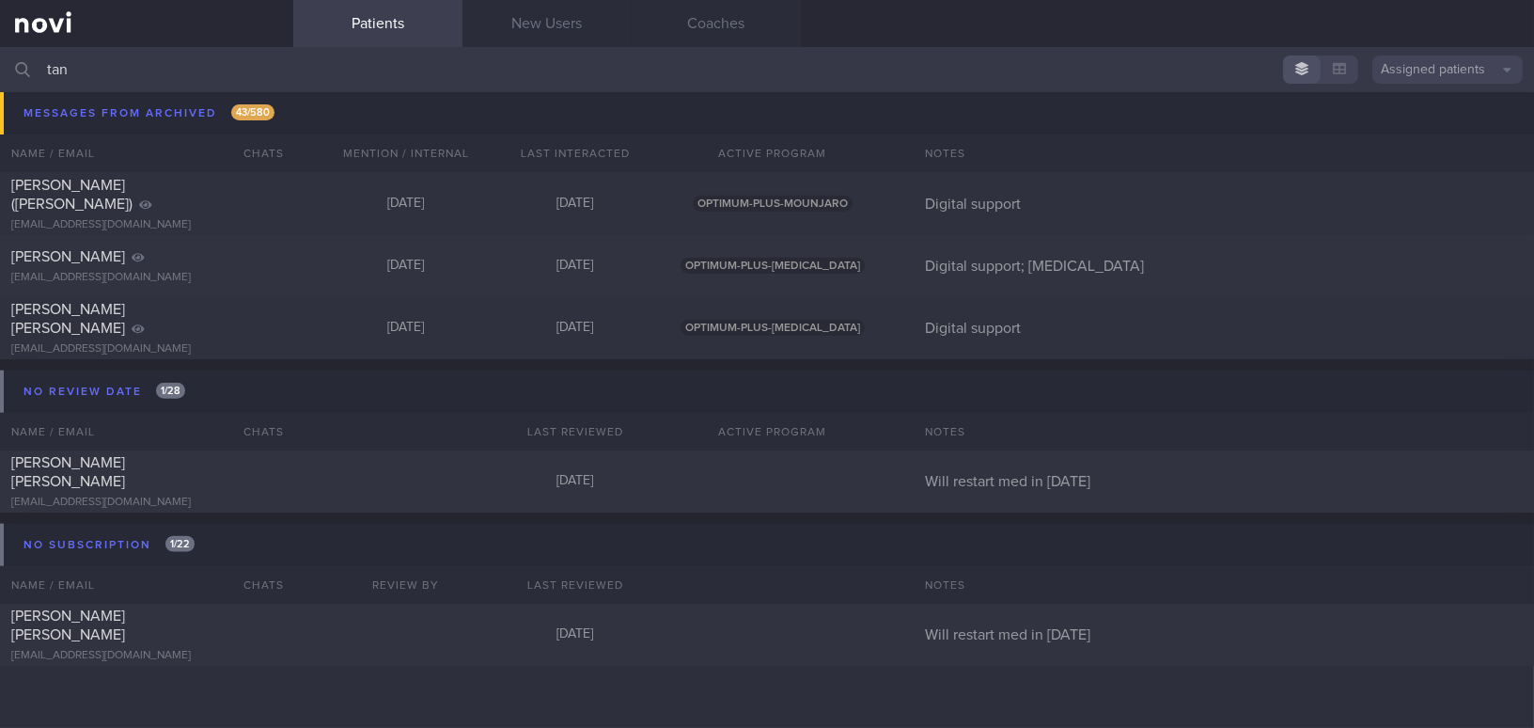
scroll to position [3542, 0]
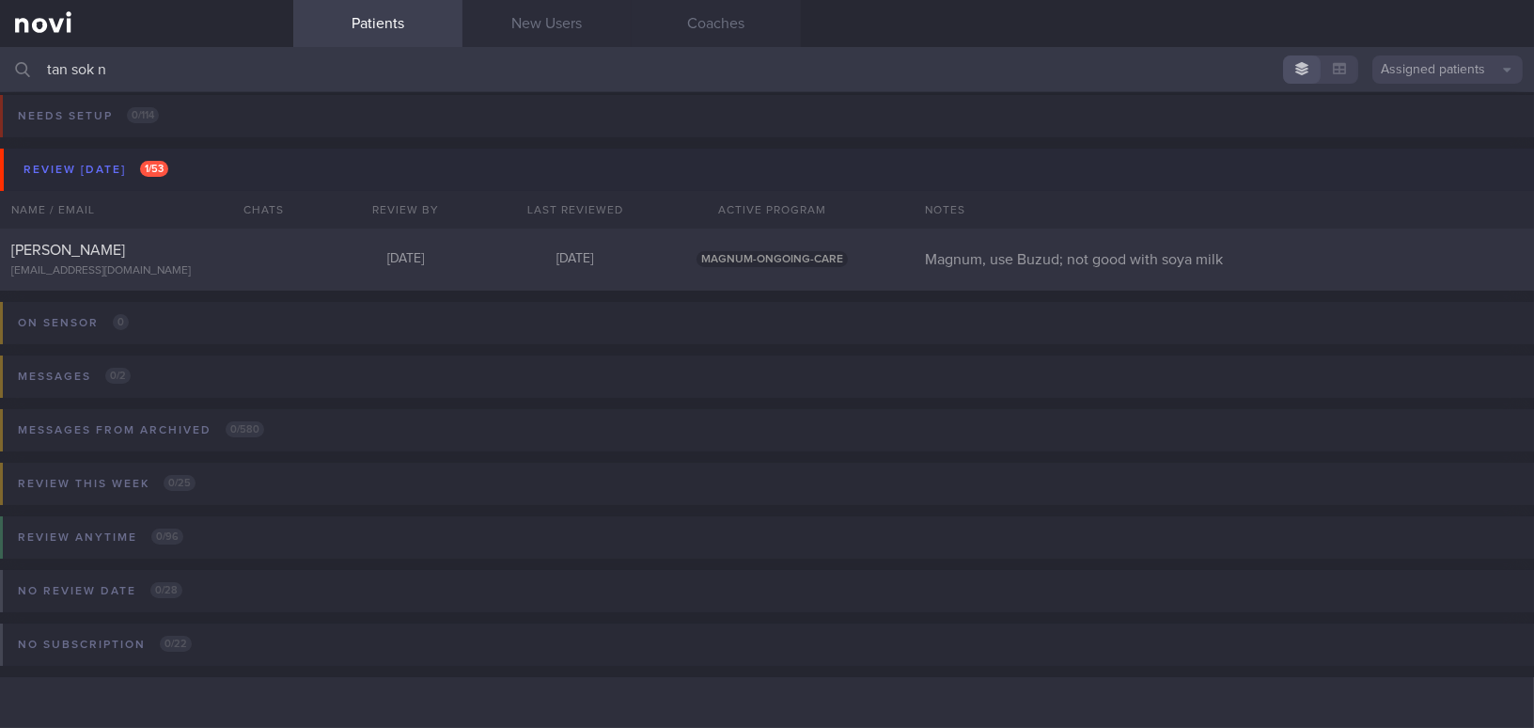
scroll to position [8, 0]
type input "tan sok n"
click at [128, 258] on div "[PERSON_NAME]" at bounding box center [144, 251] width 266 height 19
select select "9"
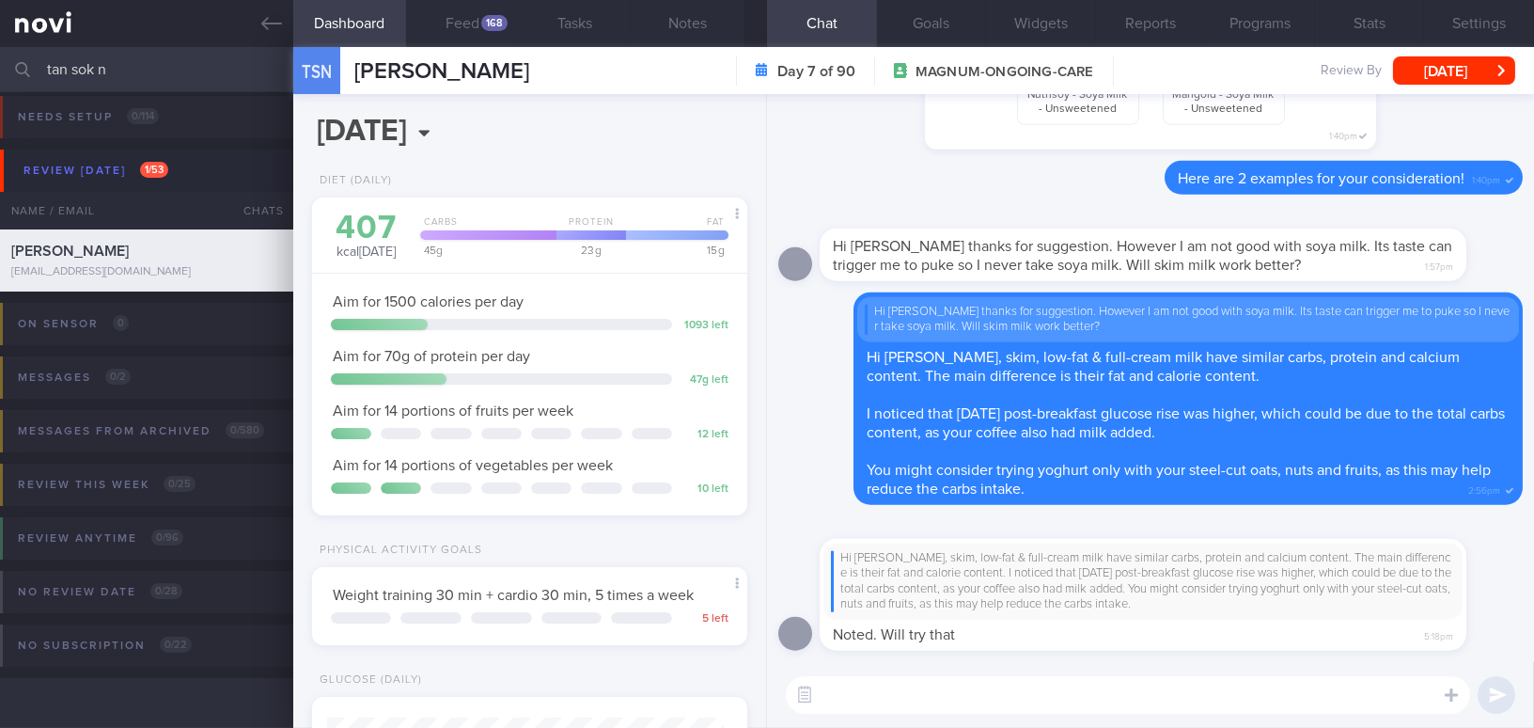
scroll to position [198, 396]
